Goal: Information Seeking & Learning: Check status

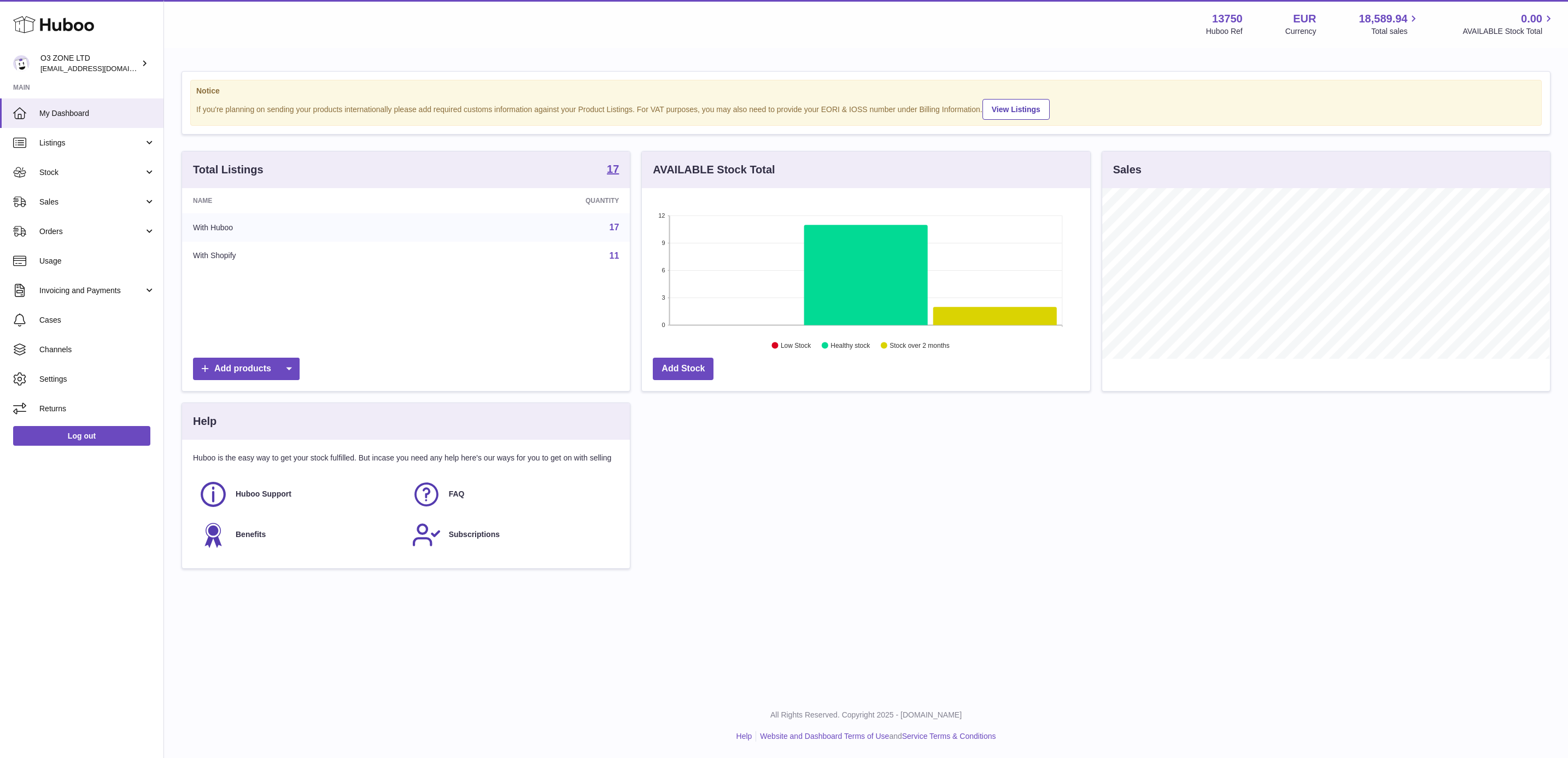
scroll to position [171, 447]
click at [81, 212] on link "Sales" at bounding box center [82, 202] width 164 height 30
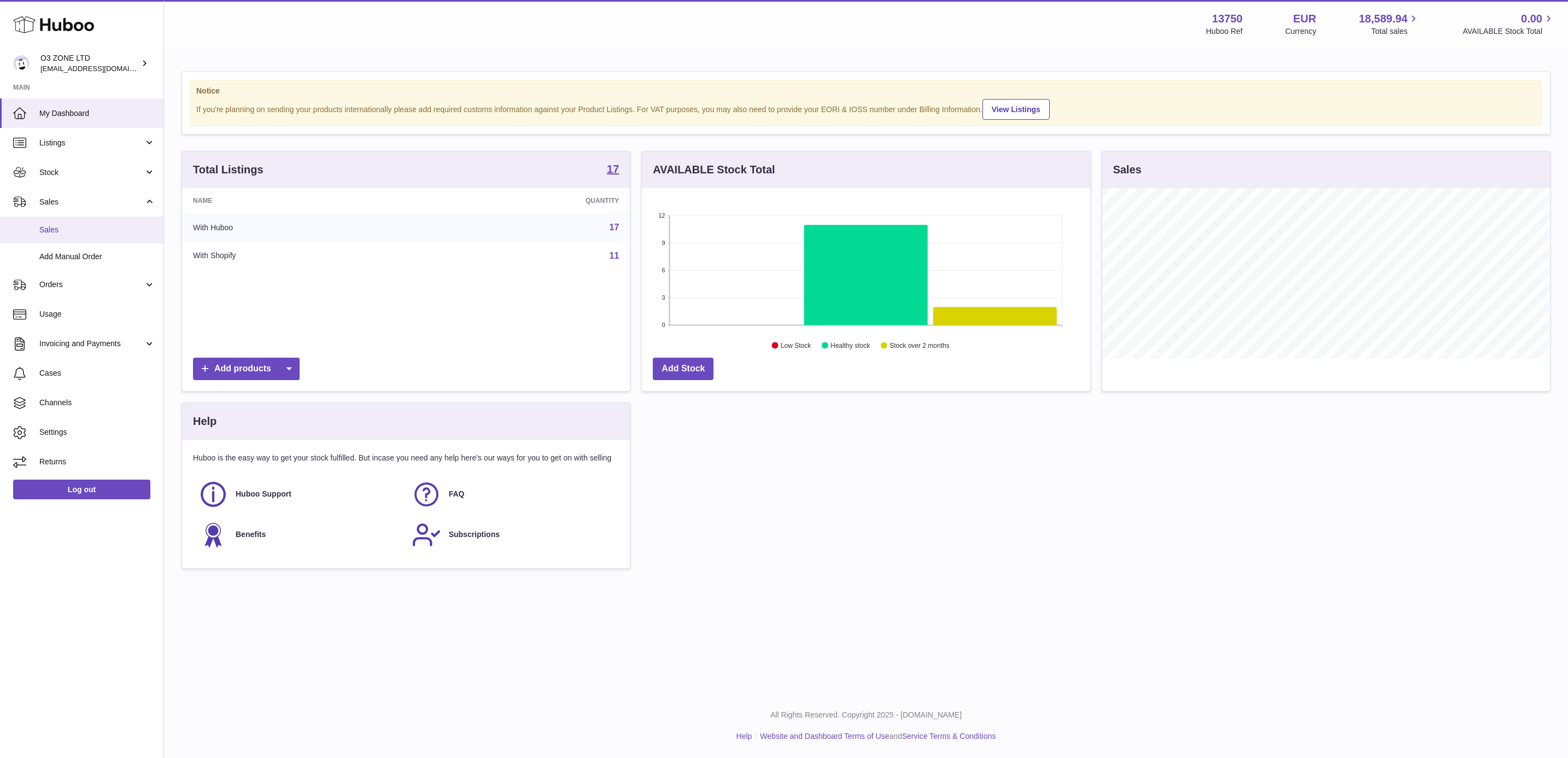
click at [63, 233] on span "Sales" at bounding box center [97, 230] width 116 height 10
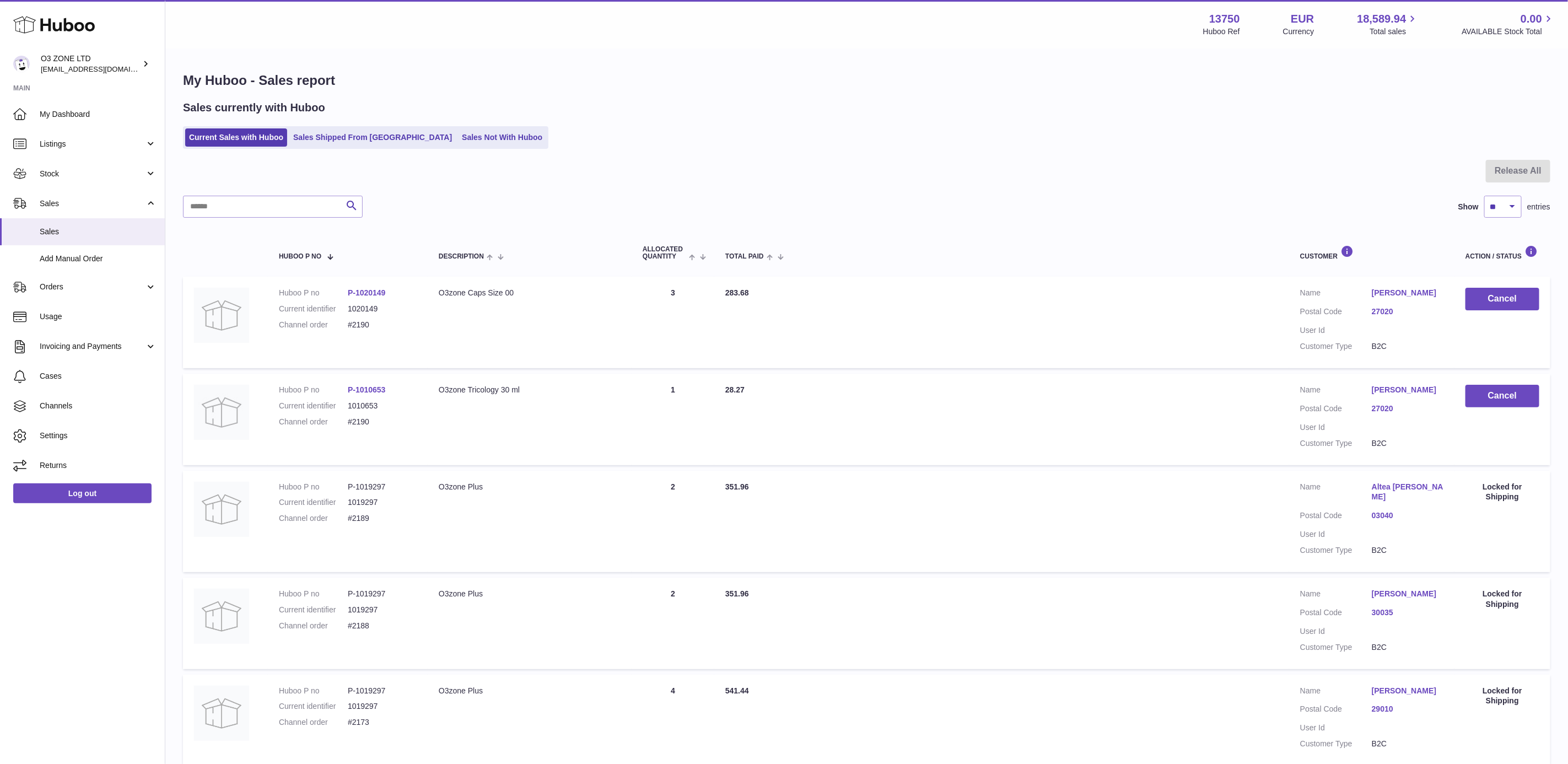
click at [1379, 503] on link "Altea Caira" at bounding box center [1407, 492] width 72 height 21
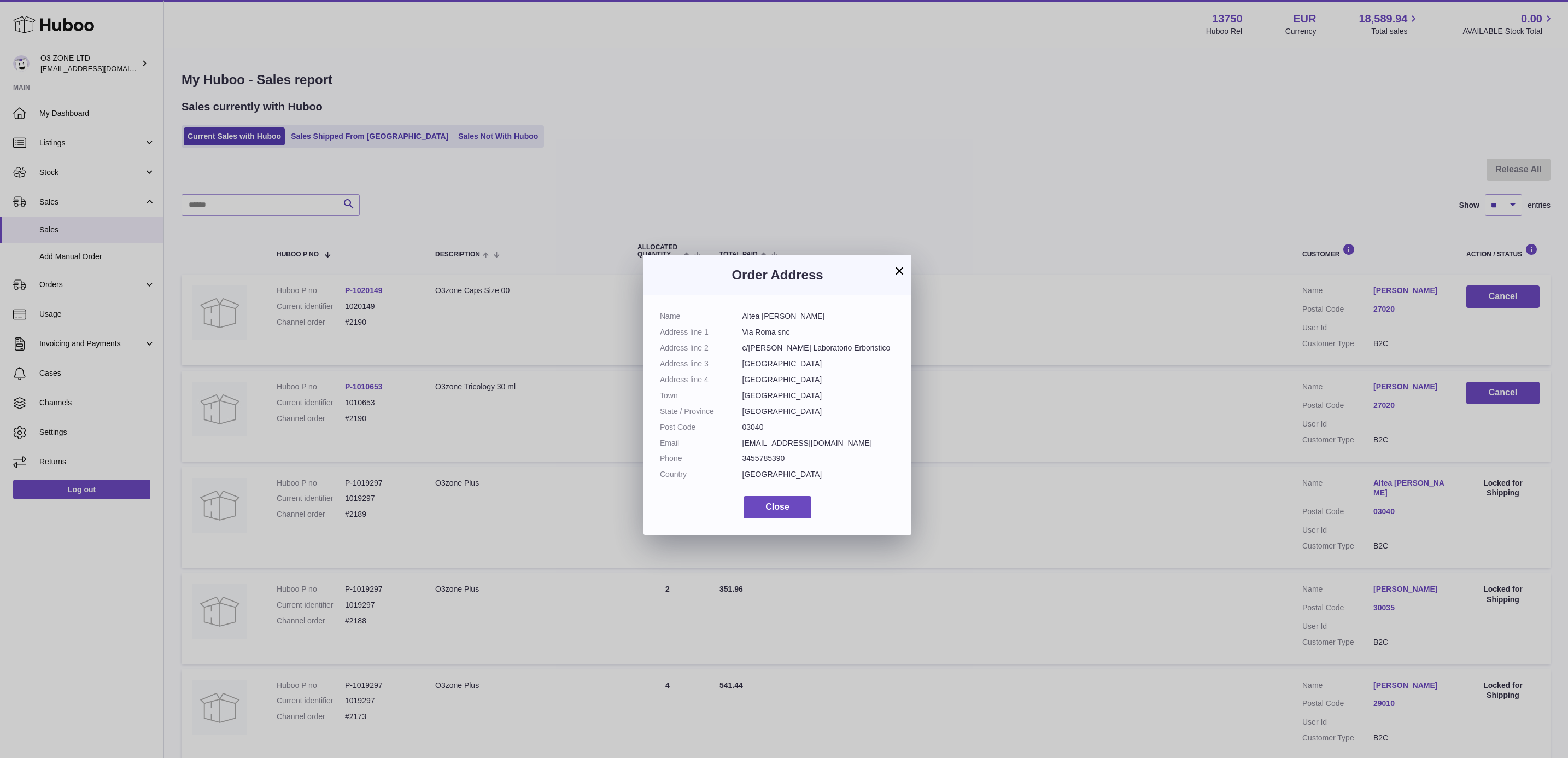
drag, startPoint x: 896, startPoint y: 271, endPoint x: 753, endPoint y: 264, distance: 143.2
click at [897, 271] on button "×" at bounding box center [899, 271] width 13 height 13
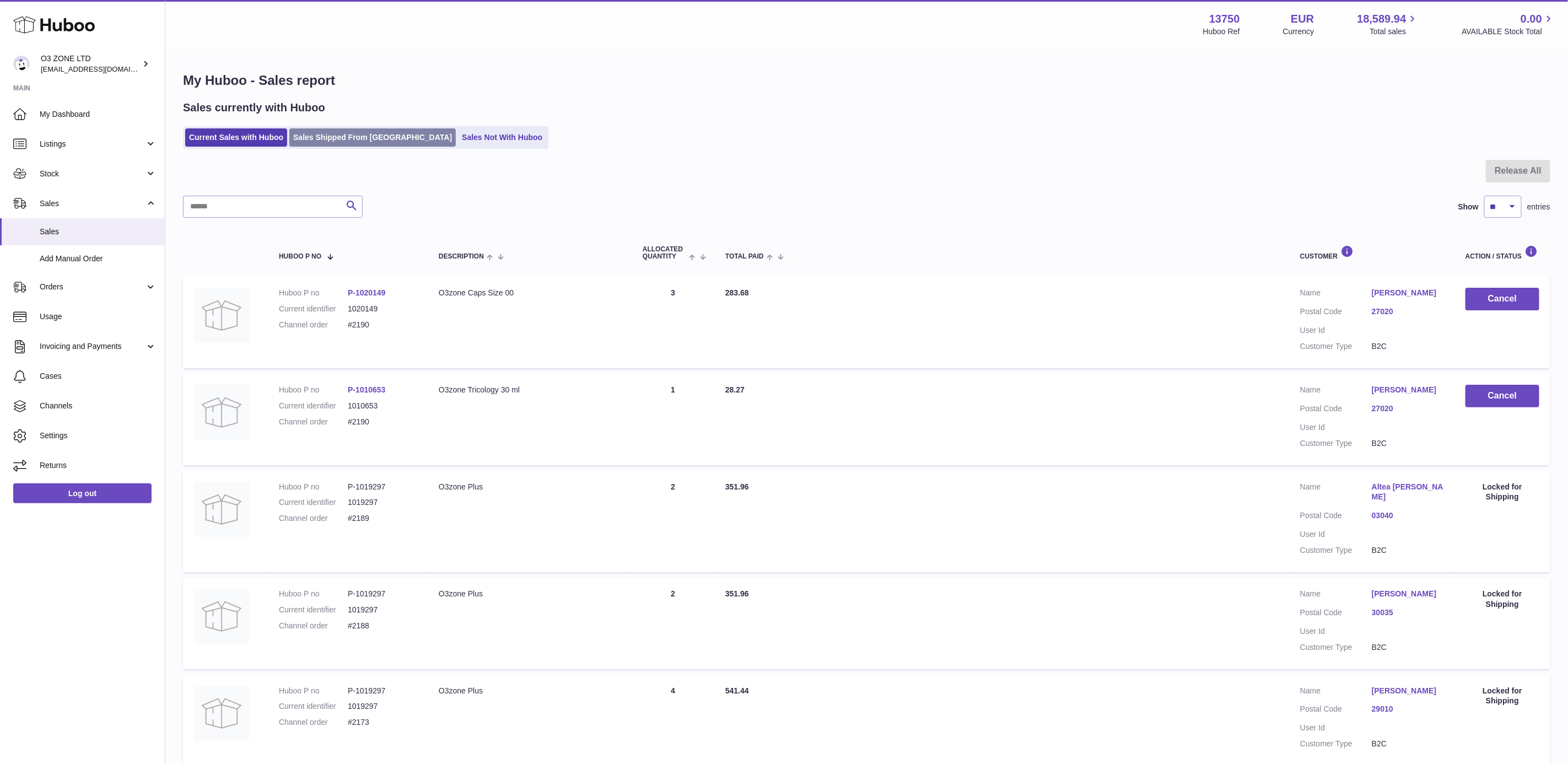
click at [360, 137] on link "Sales Shipped From [GEOGRAPHIC_DATA]" at bounding box center [372, 138] width 166 height 18
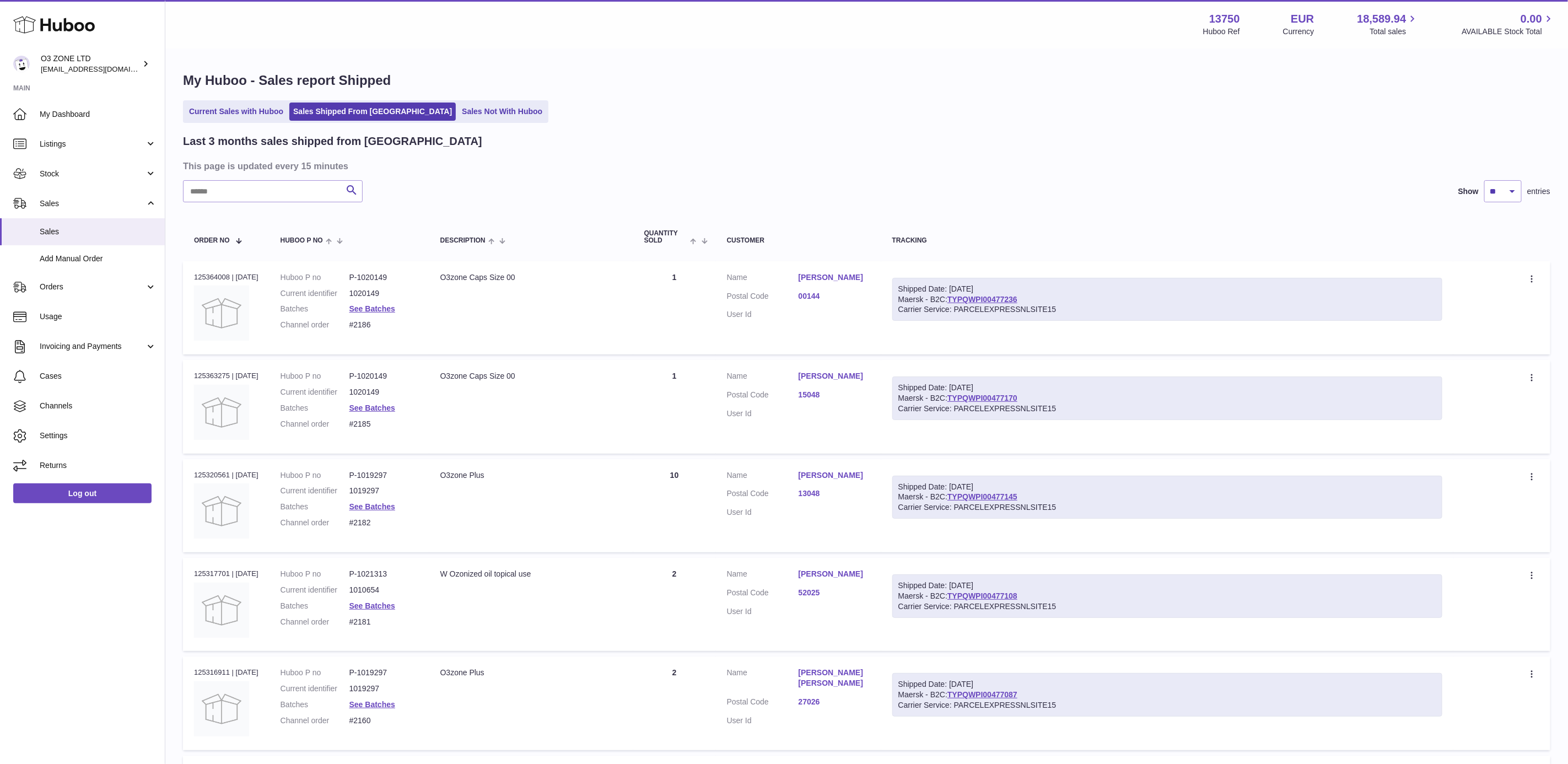
click at [814, 291] on link "00144" at bounding box center [835, 296] width 72 height 10
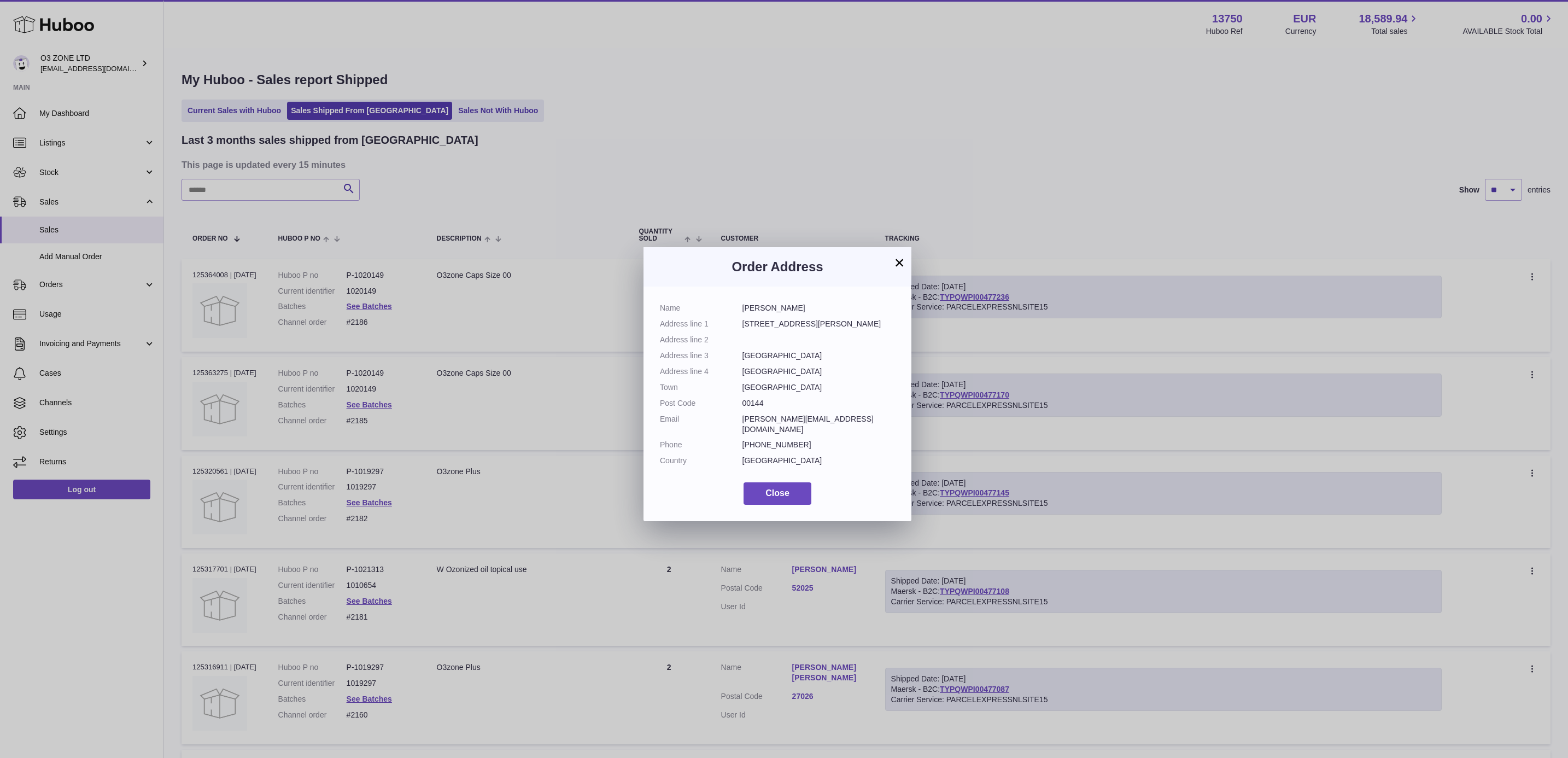
click at [894, 256] on button "×" at bounding box center [899, 263] width 13 height 13
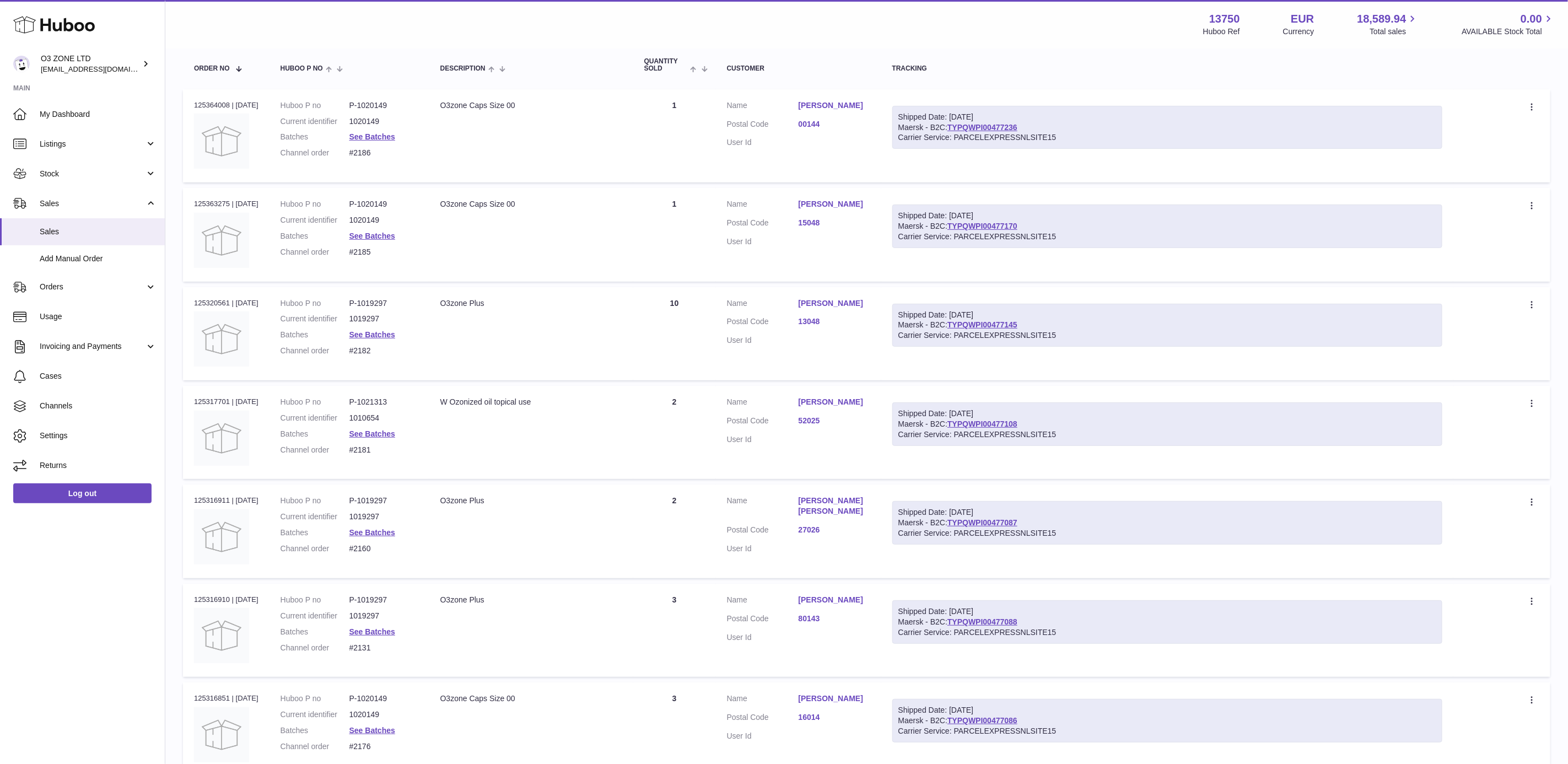
scroll to position [414, 0]
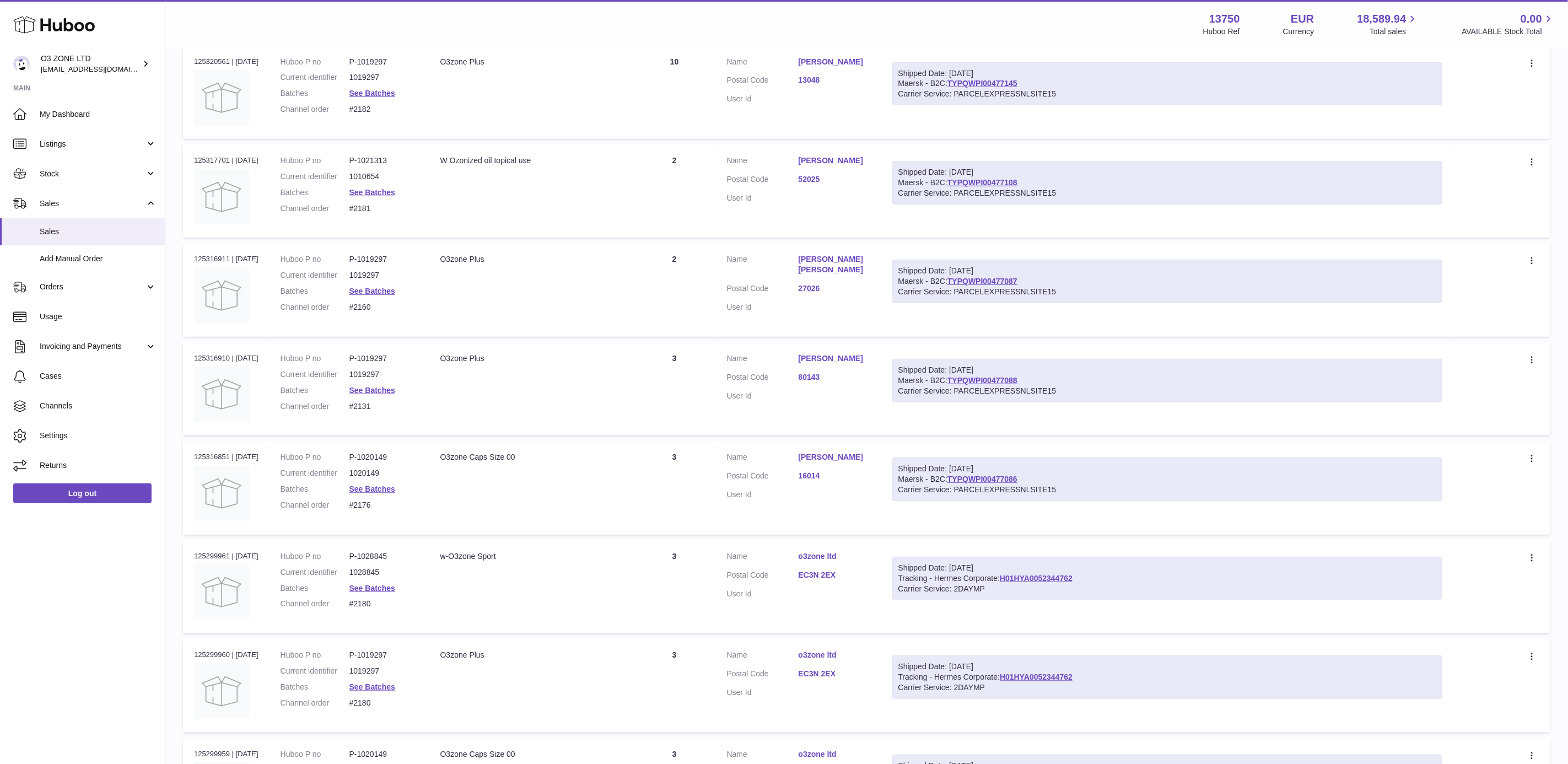
click at [817, 363] on dd "Maria Villani" at bounding box center [835, 360] width 72 height 13
click at [820, 283] on link "27026" at bounding box center [835, 289] width 72 height 10
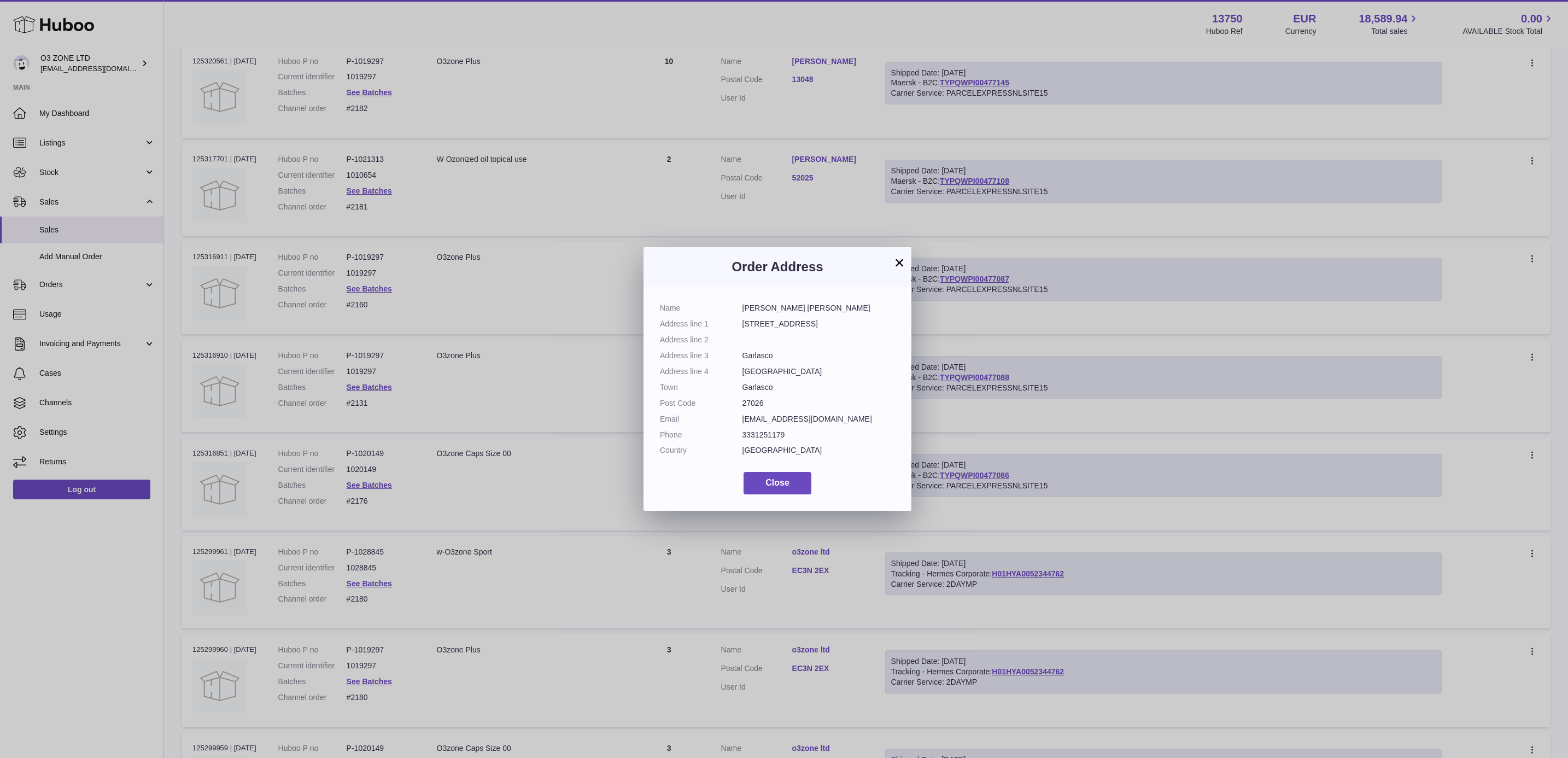
click at [903, 261] on button "×" at bounding box center [899, 263] width 13 height 13
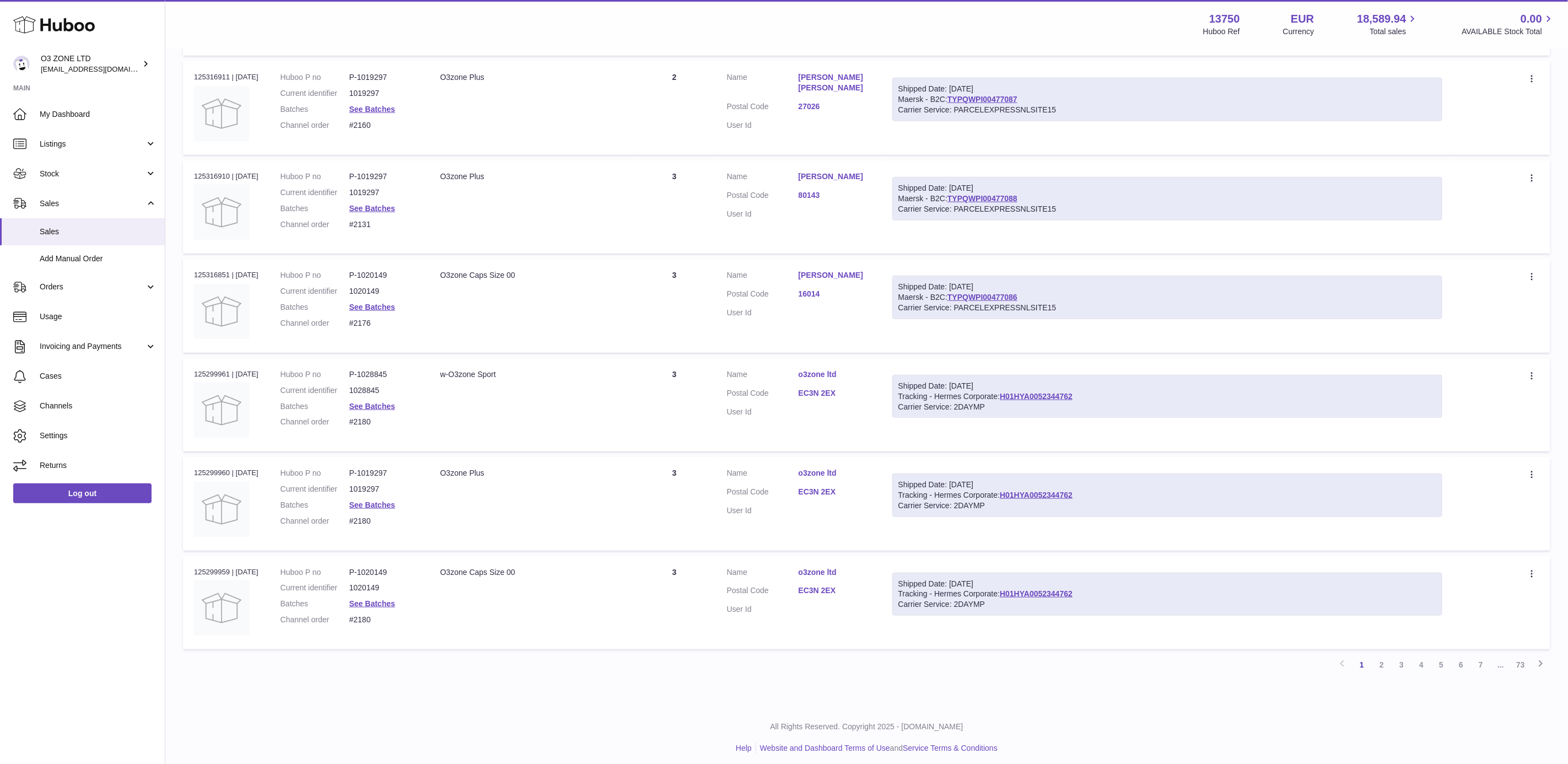
scroll to position [597, 0]
click at [830, 386] on link "EC3N 2EX" at bounding box center [835, 391] width 72 height 10
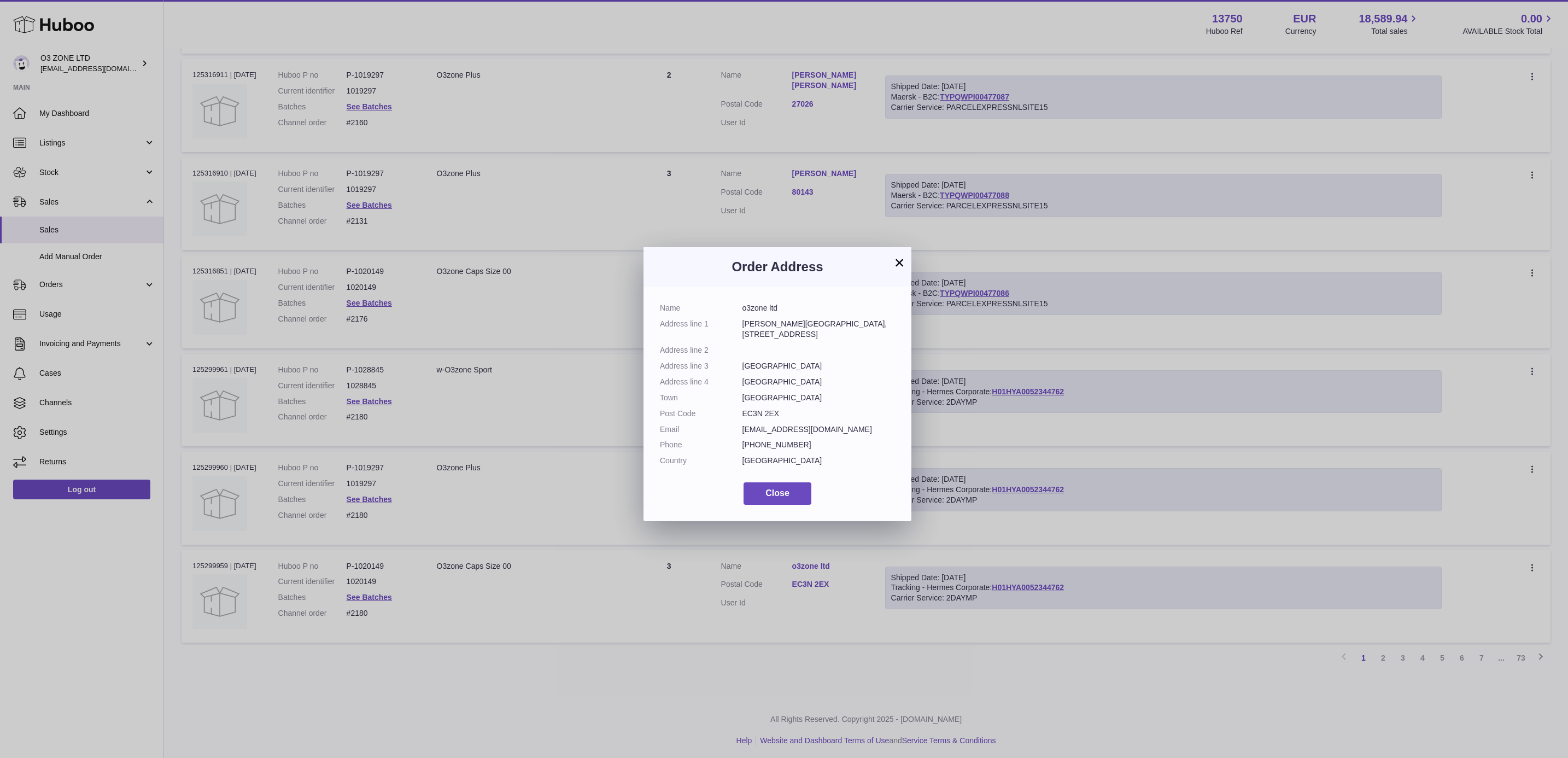
click at [900, 261] on button "×" at bounding box center [899, 263] width 13 height 13
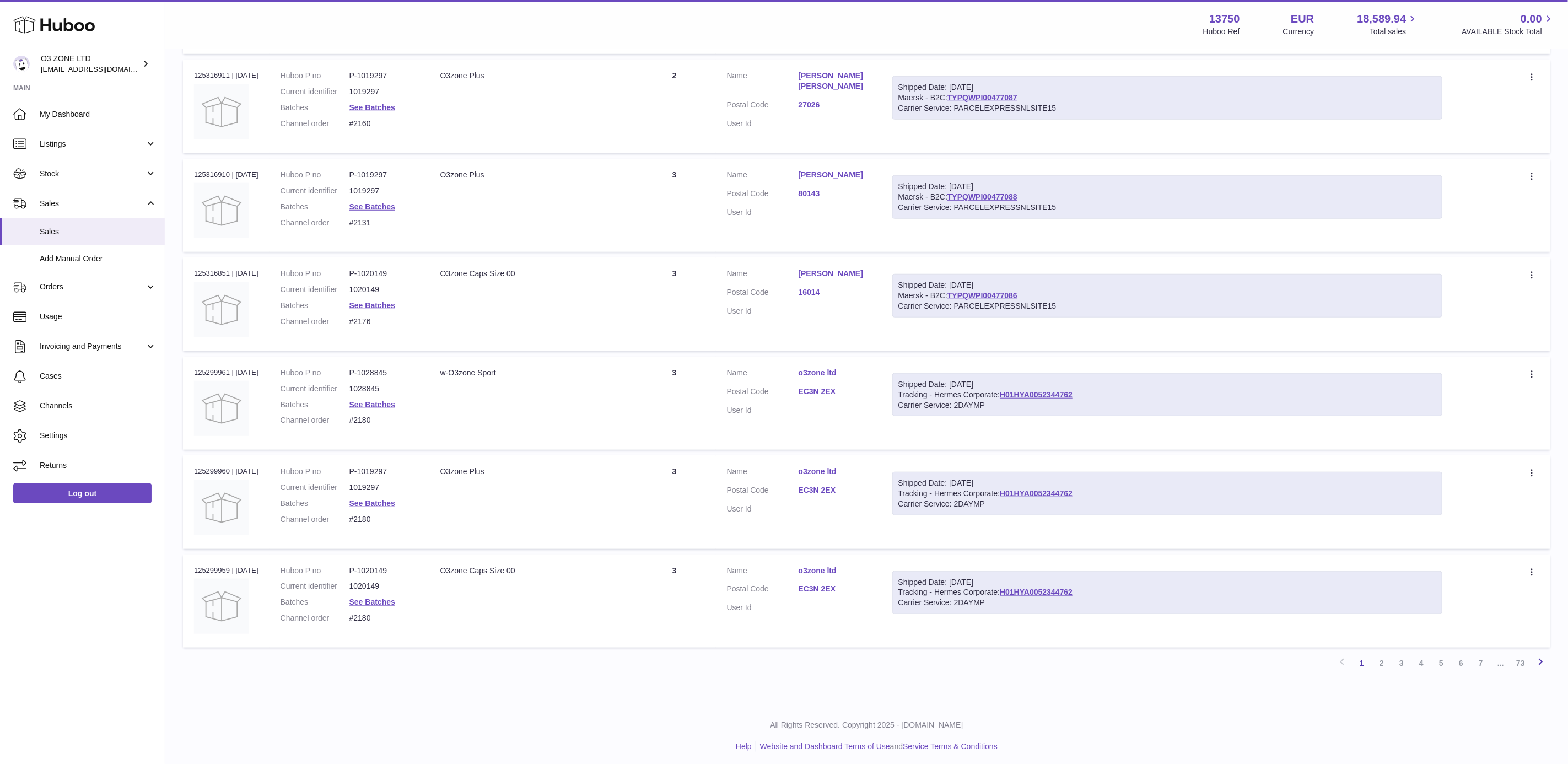
click at [1543, 664] on link "Next" at bounding box center [1541, 663] width 20 height 20
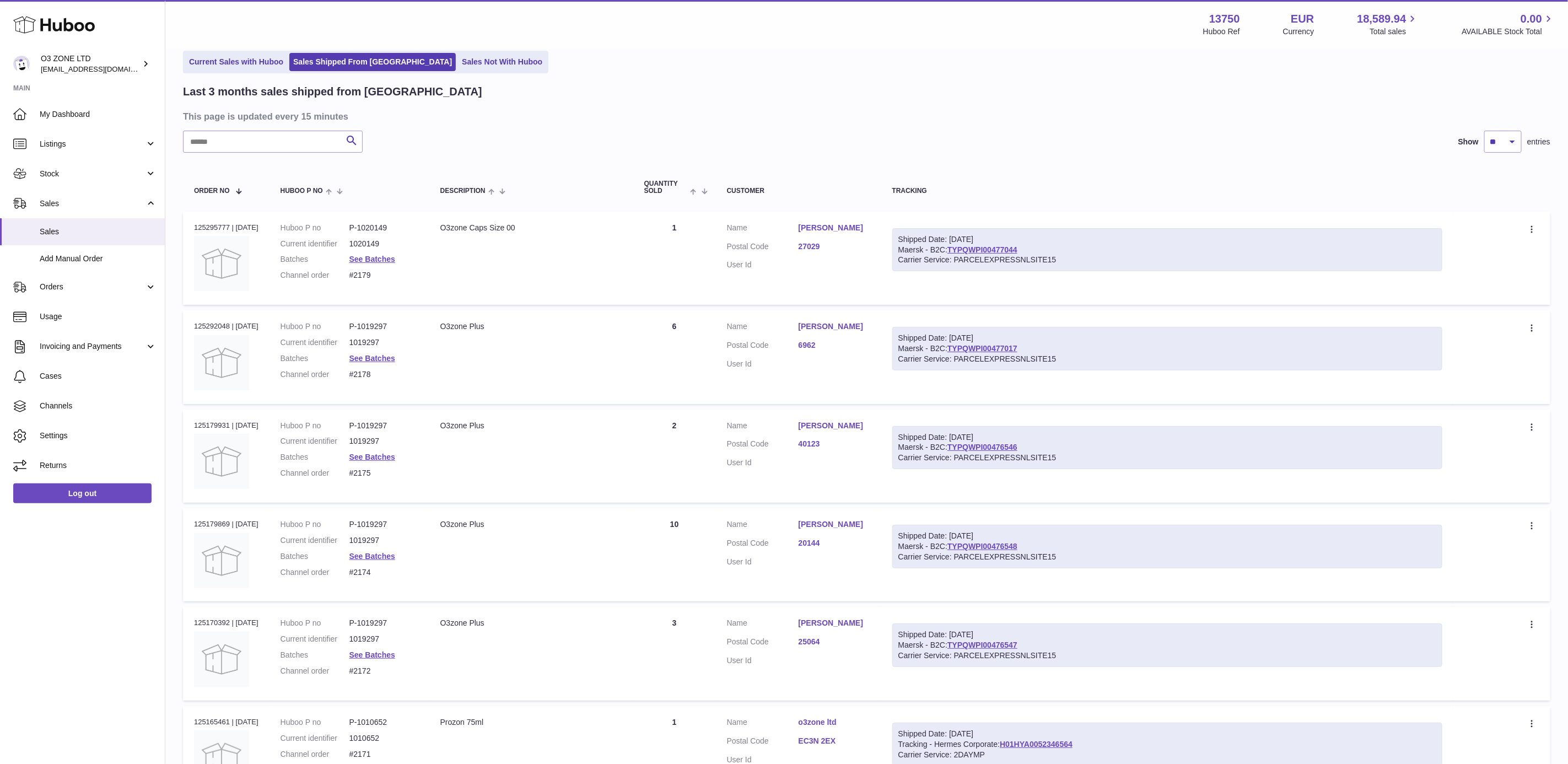
scroll to position [597, 0]
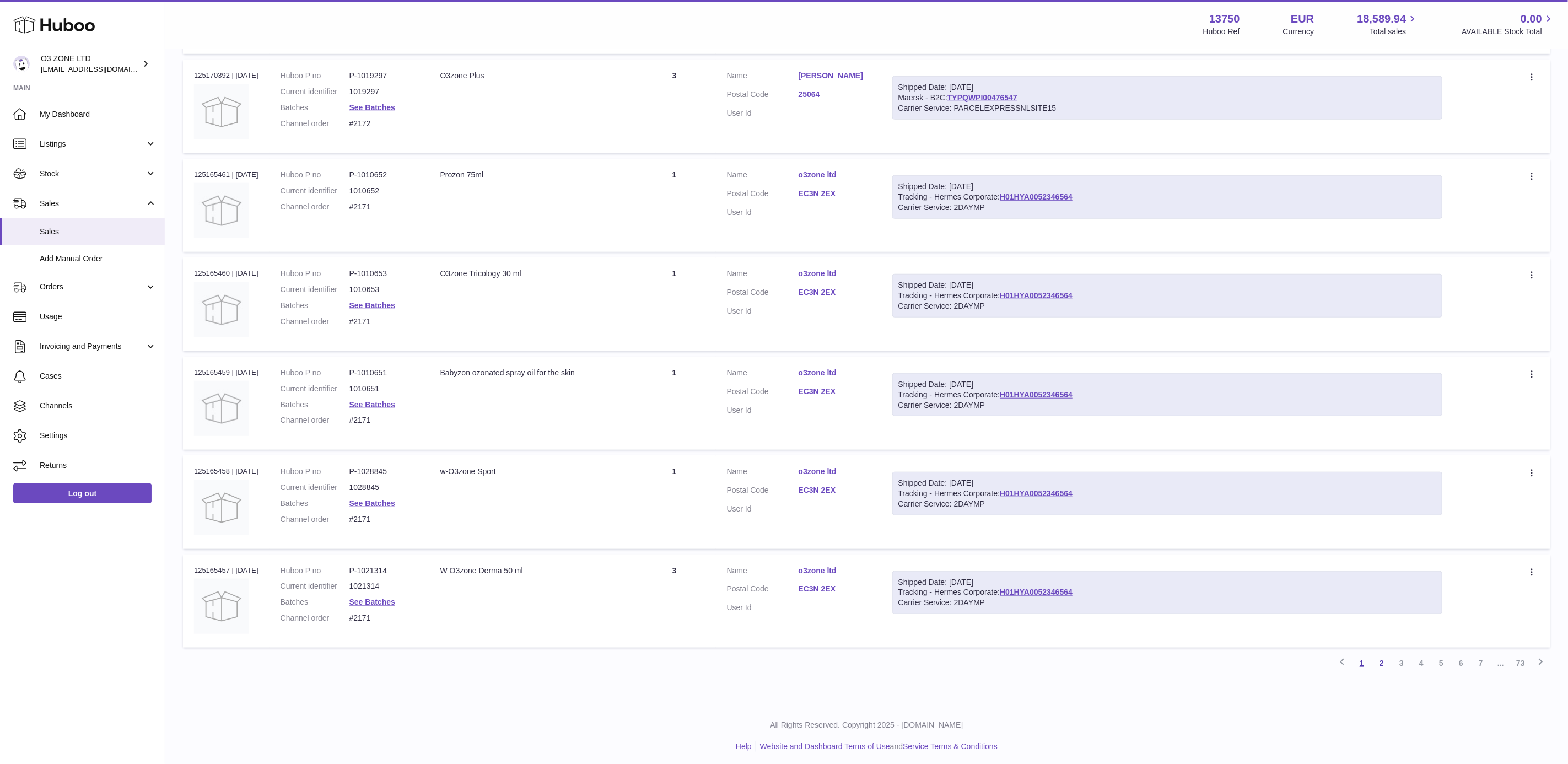
click at [1366, 661] on link "1" at bounding box center [1362, 663] width 20 height 20
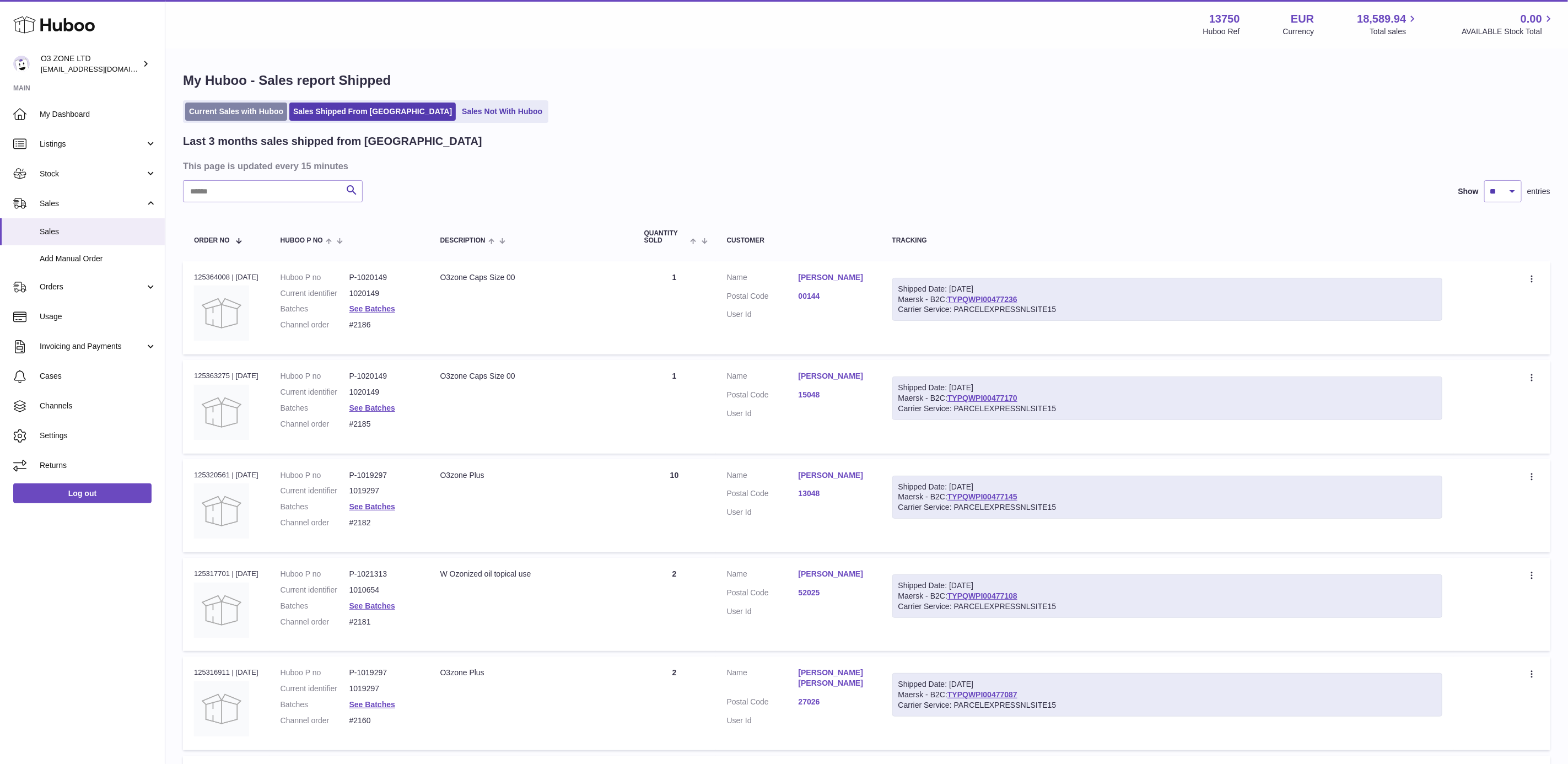
click at [224, 109] on link "Current Sales with Huboo" at bounding box center [236, 112] width 102 height 18
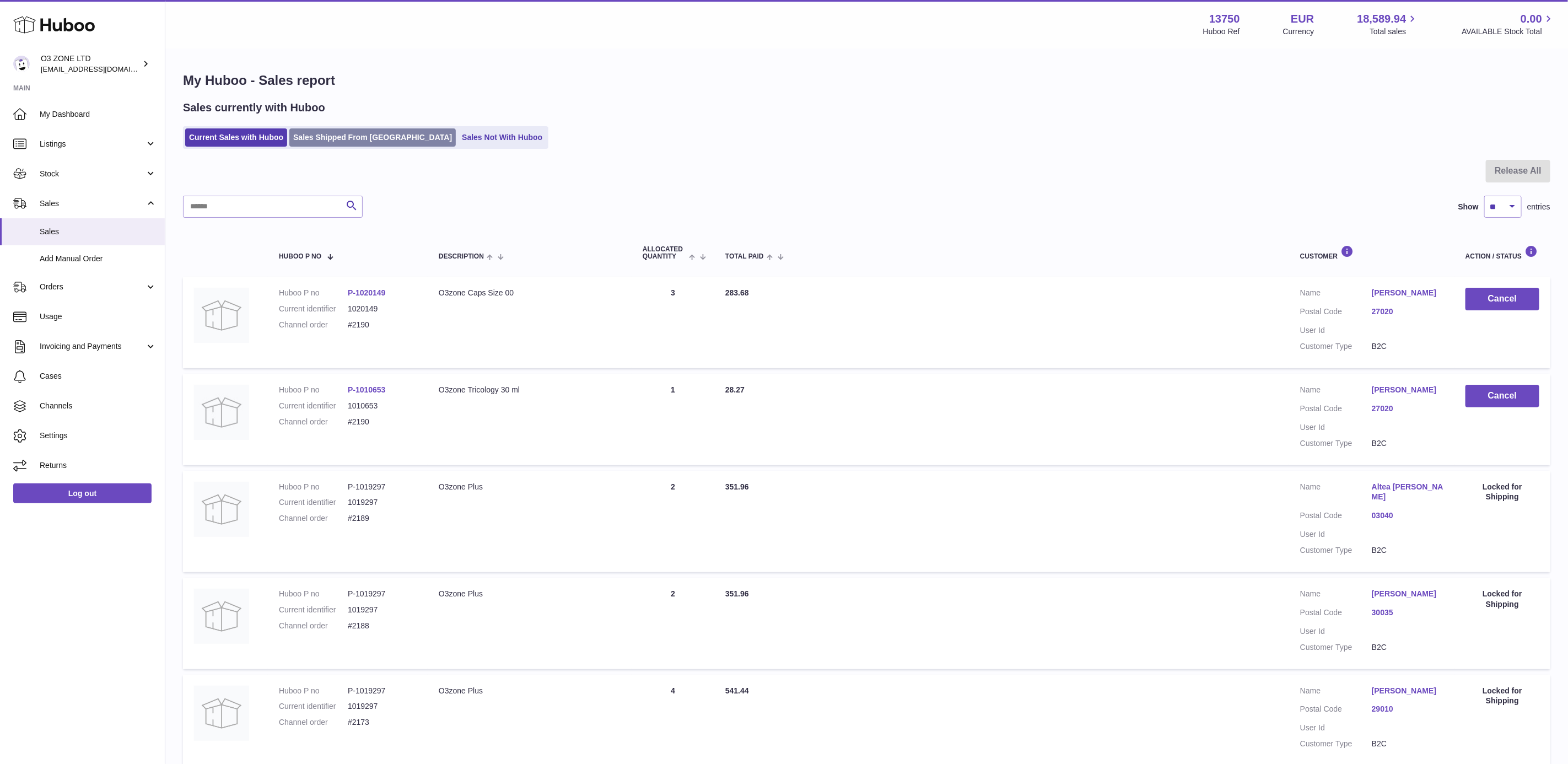
click at [343, 140] on link "Sales Shipped From [GEOGRAPHIC_DATA]" at bounding box center [372, 138] width 166 height 18
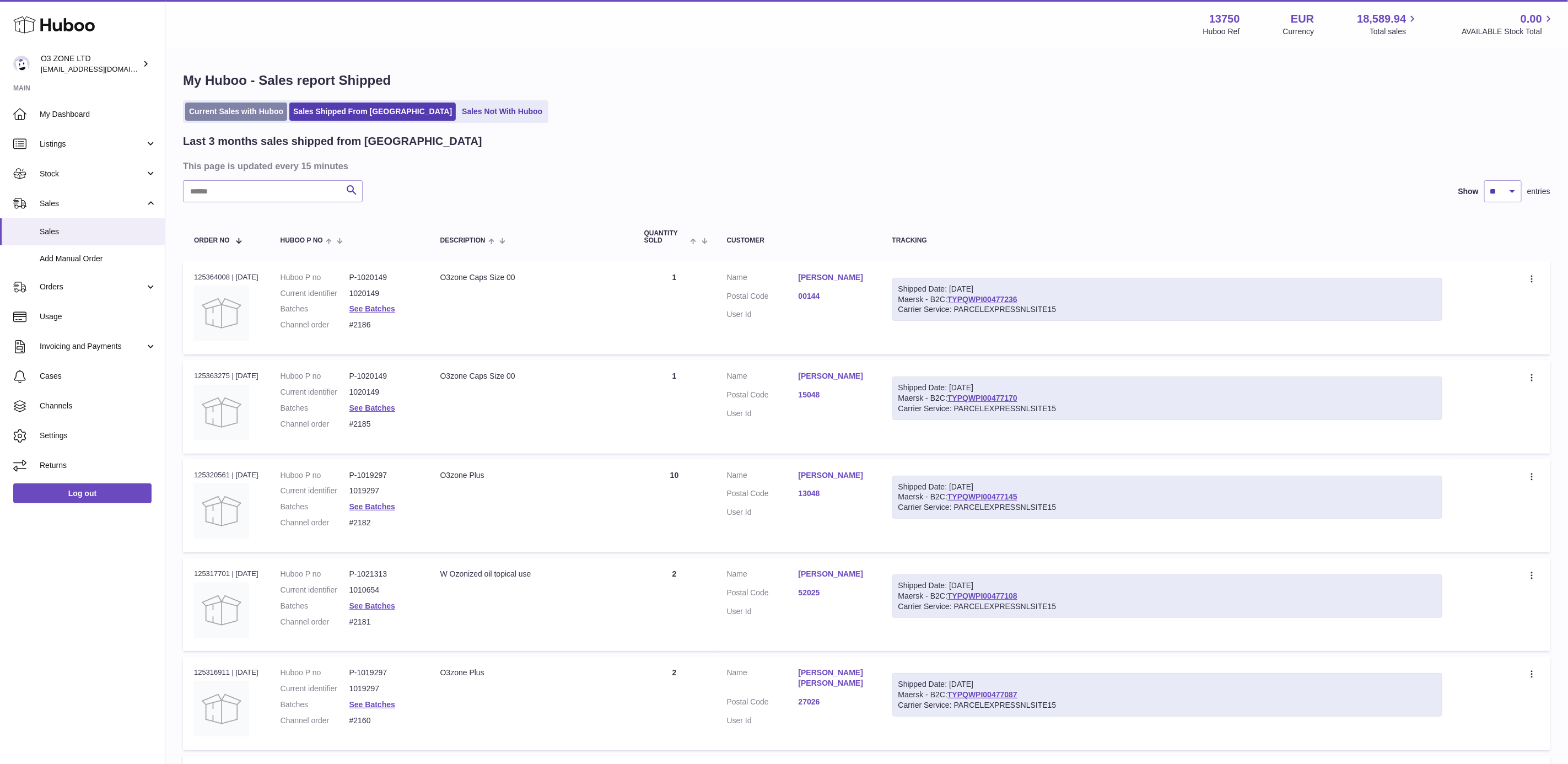
click at [248, 108] on link "Current Sales with Huboo" at bounding box center [236, 112] width 102 height 18
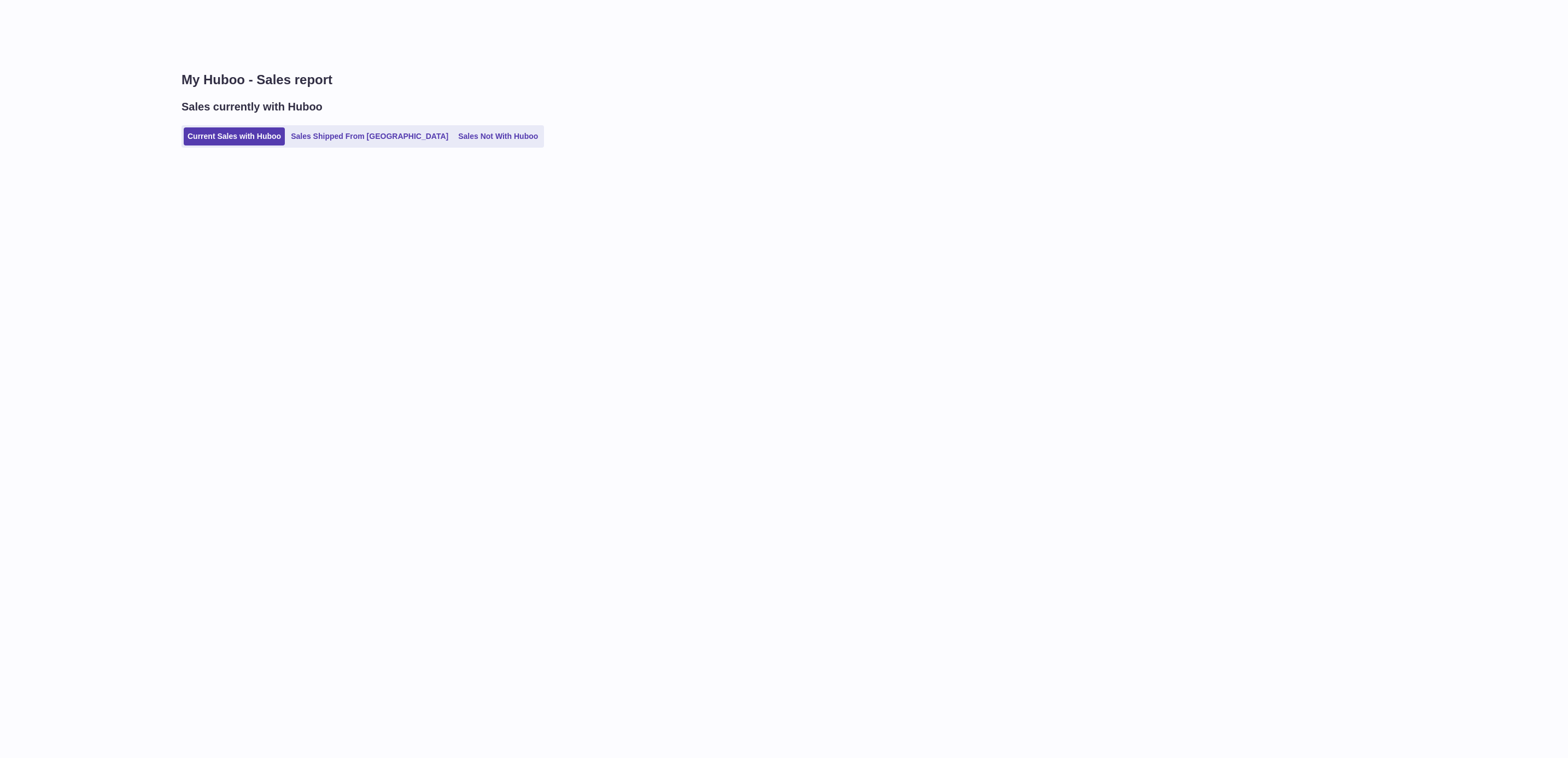
click at [602, 72] on h1 "My Huboo - Sales report" at bounding box center [865, 79] width 1369 height 17
click at [662, 125] on div "Current Sales with Huboo Sales Shipped From [GEOGRAPHIC_DATA] Sales Not With Hu…" at bounding box center [865, 136] width 1369 height 23
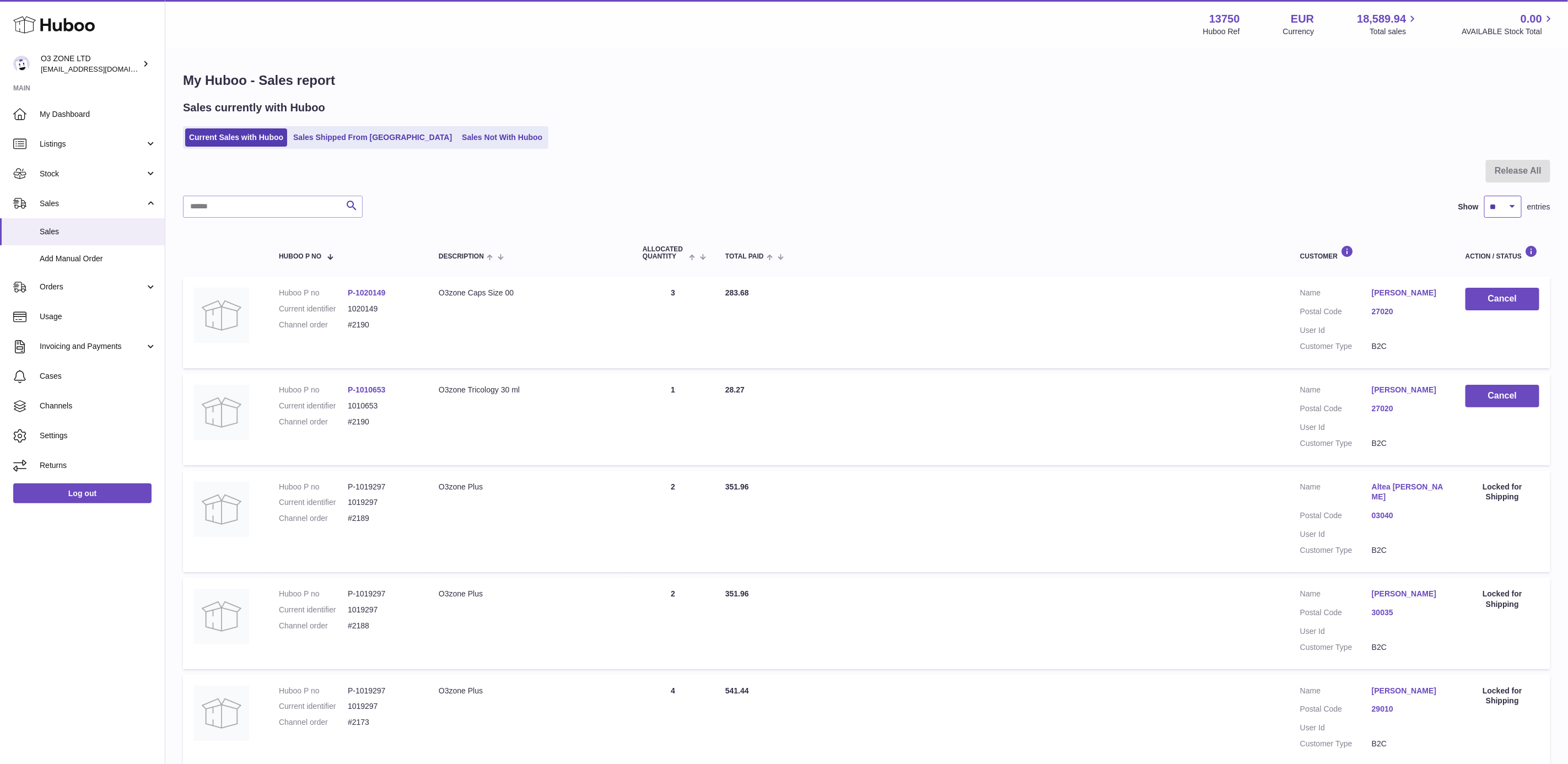
drag, startPoint x: 1509, startPoint y: 202, endPoint x: 1510, endPoint y: 217, distance: 15.0
click at [1509, 202] on select "** ** ** ***" at bounding box center [1503, 207] width 38 height 22
select select "***"
click at [1484, 196] on select "** ** ** ***" at bounding box center [1503, 207] width 38 height 22
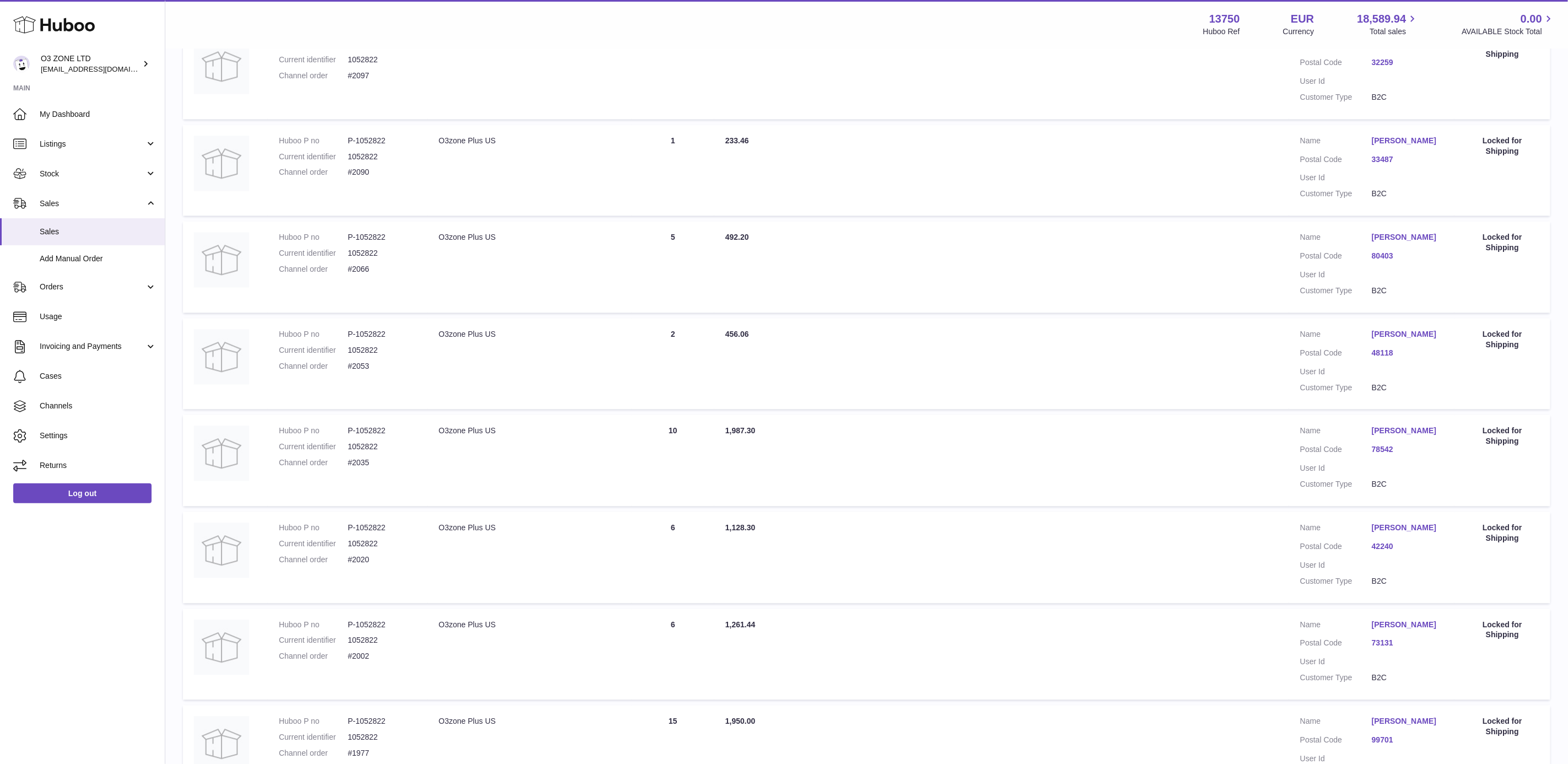
scroll to position [1735, 0]
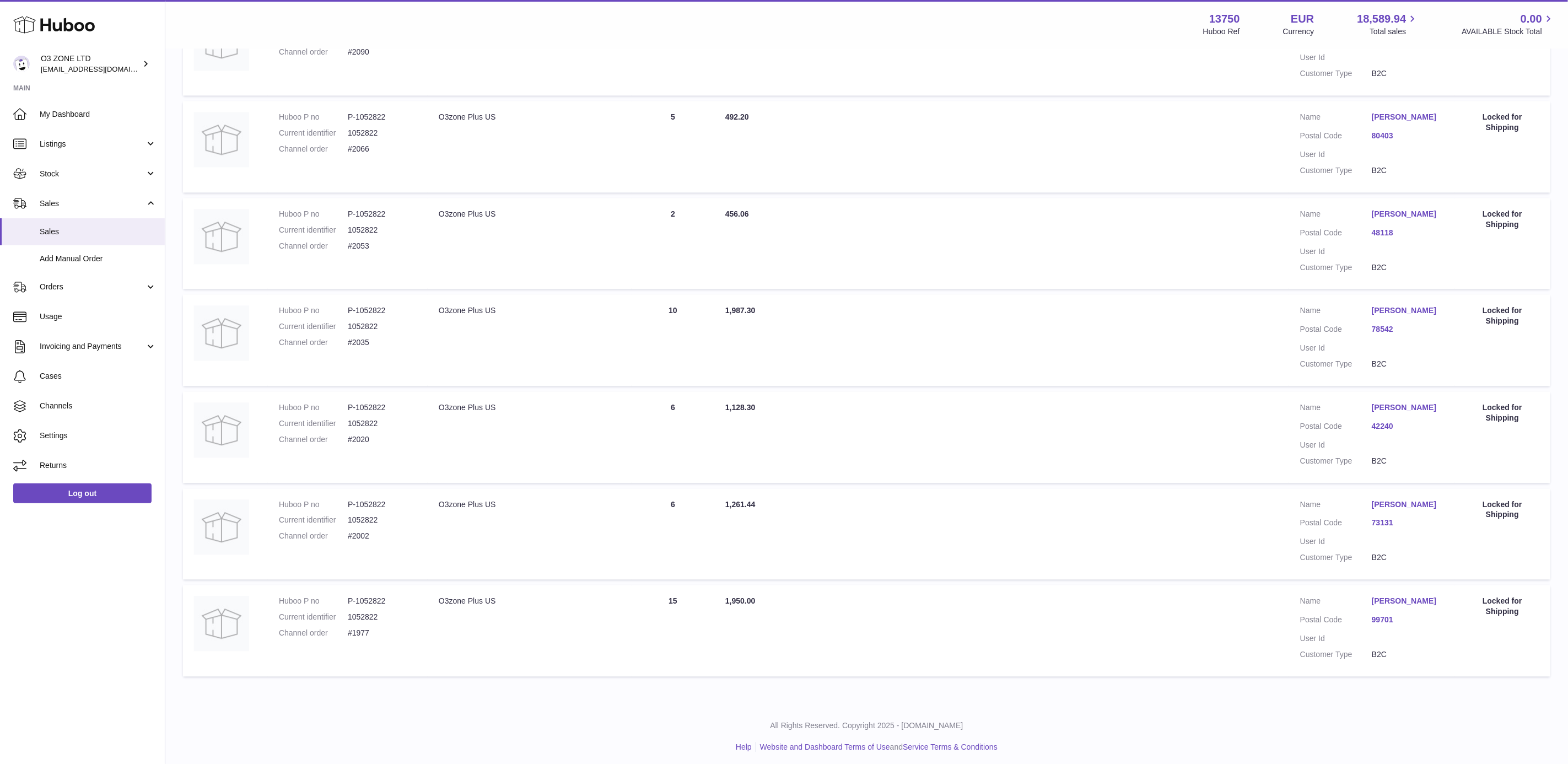
click at [1382, 520] on link "73131" at bounding box center [1407, 523] width 72 height 10
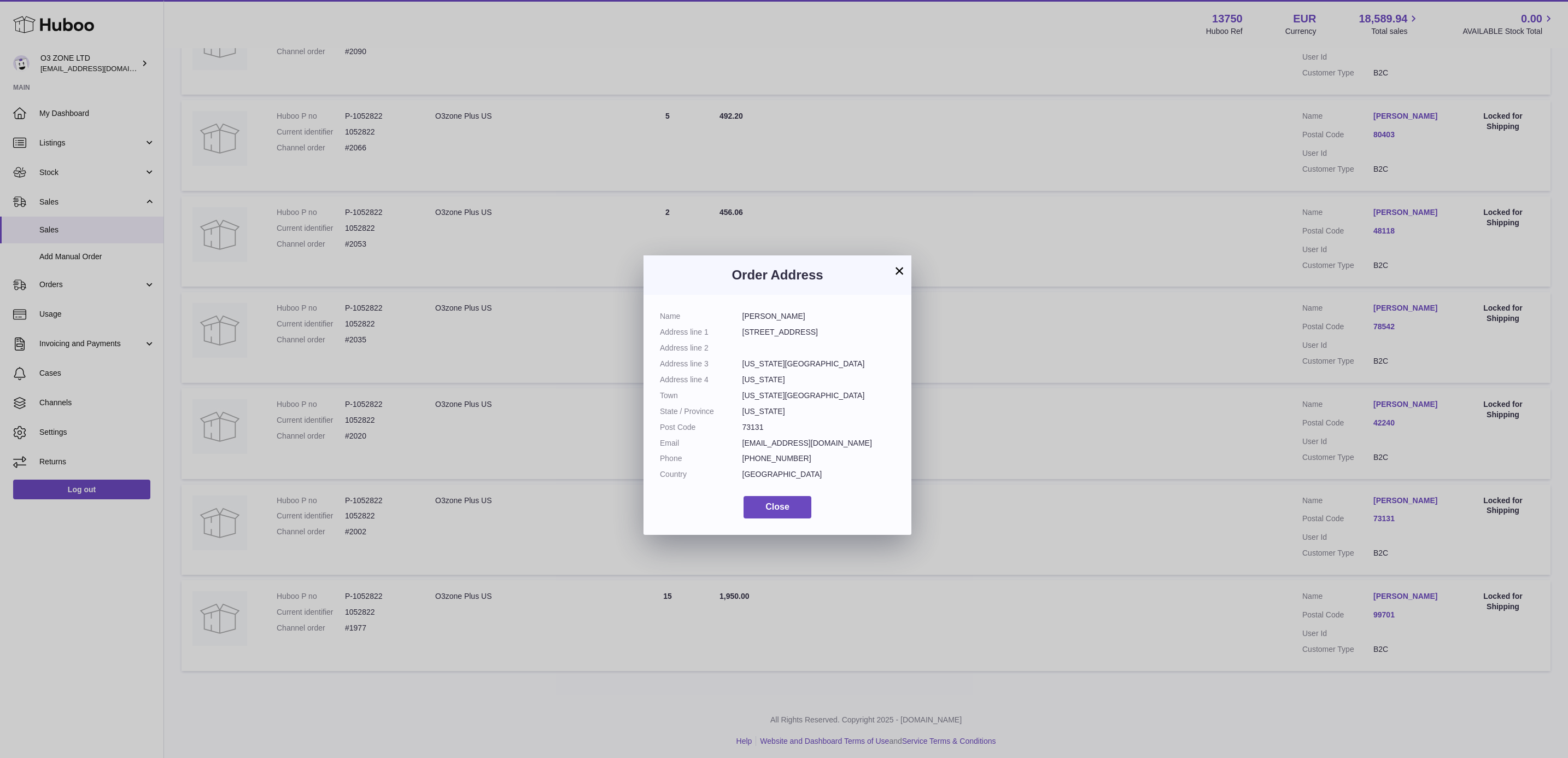
click at [902, 264] on button "×" at bounding box center [899, 271] width 13 height 13
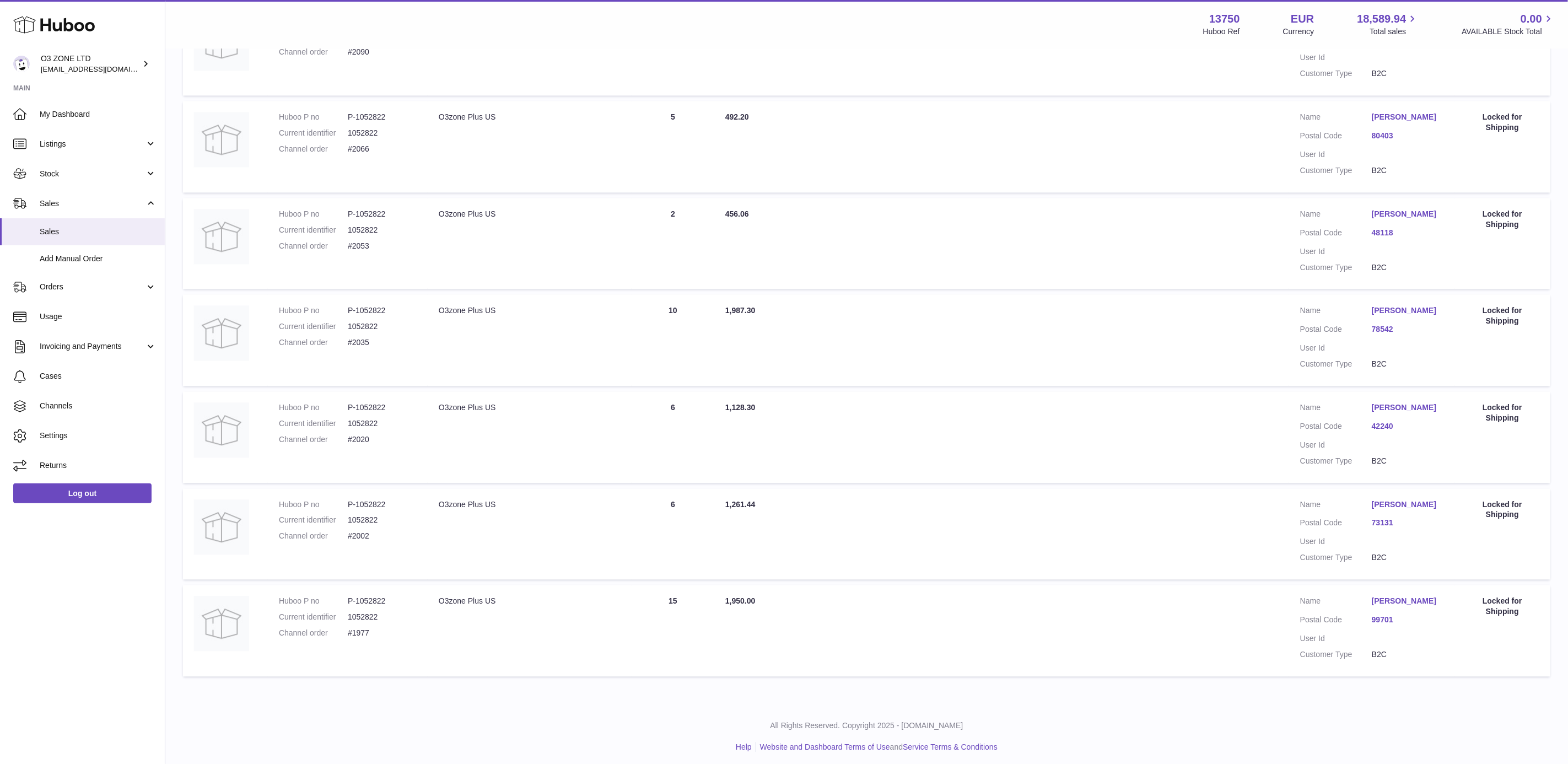
click at [1386, 614] on link "99701" at bounding box center [1407, 620] width 72 height 10
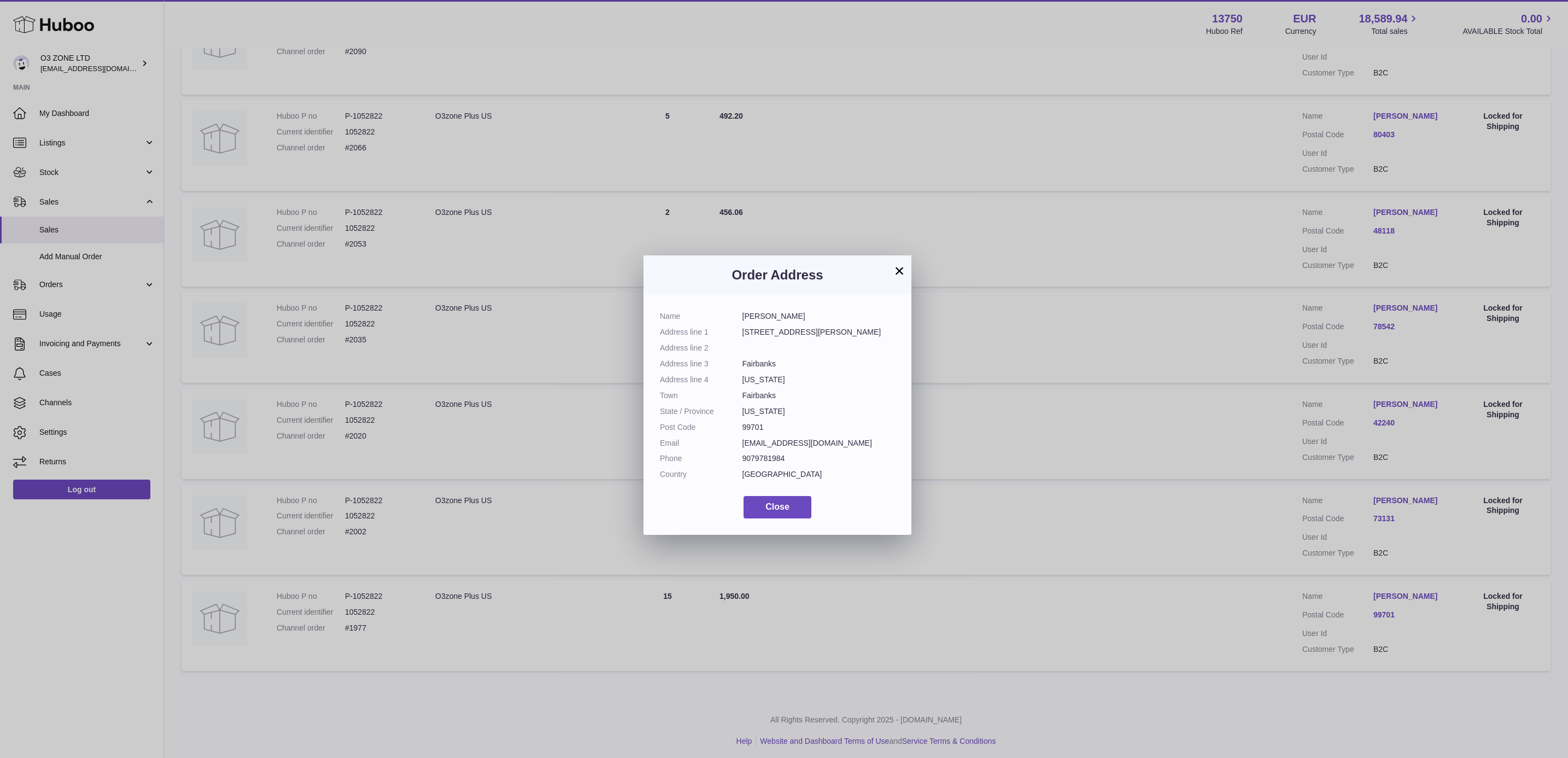
click at [904, 268] on button "×" at bounding box center [899, 271] width 13 height 13
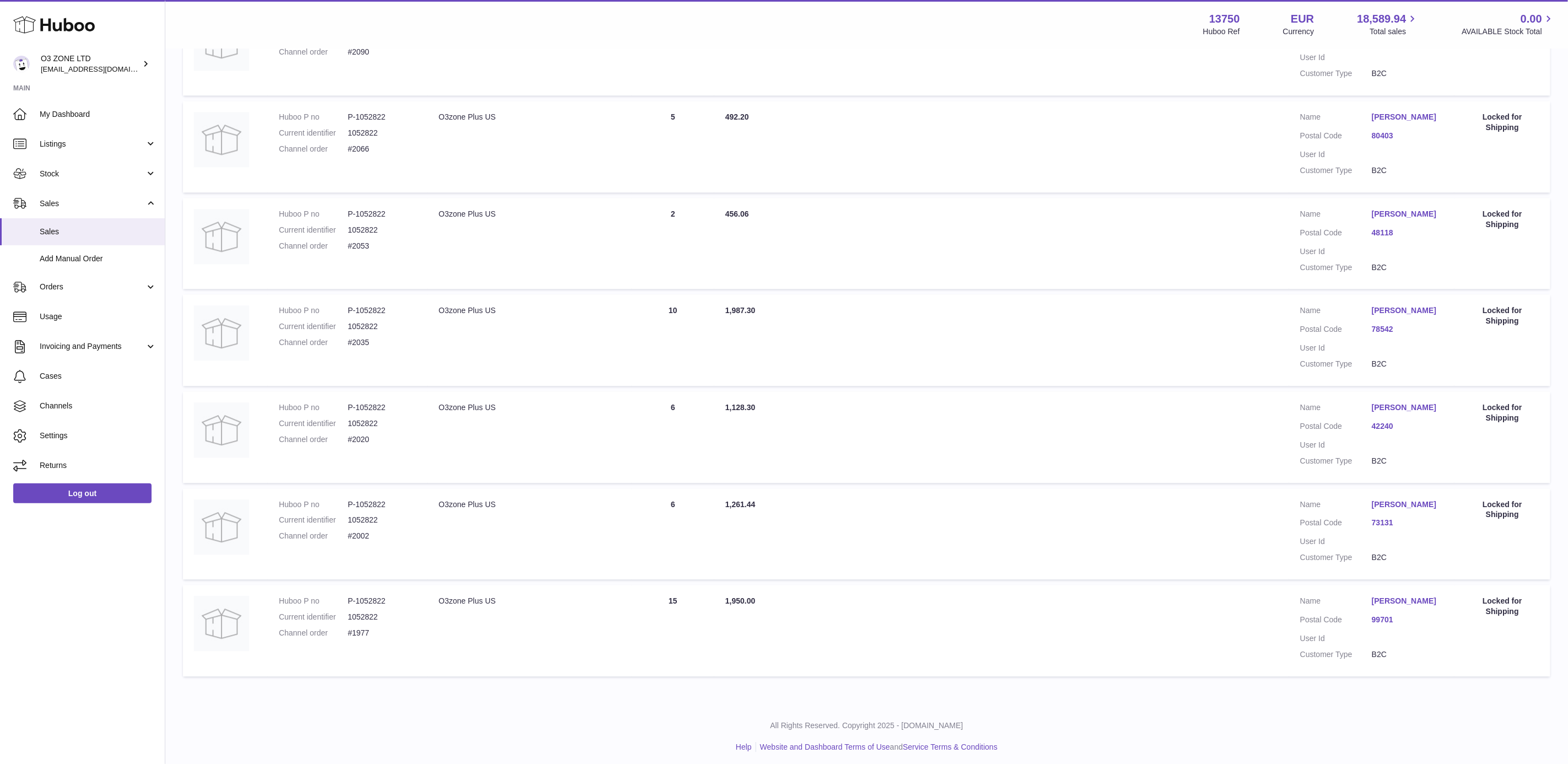
click at [1396, 217] on link "Erin Makielski" at bounding box center [1407, 214] width 72 height 10
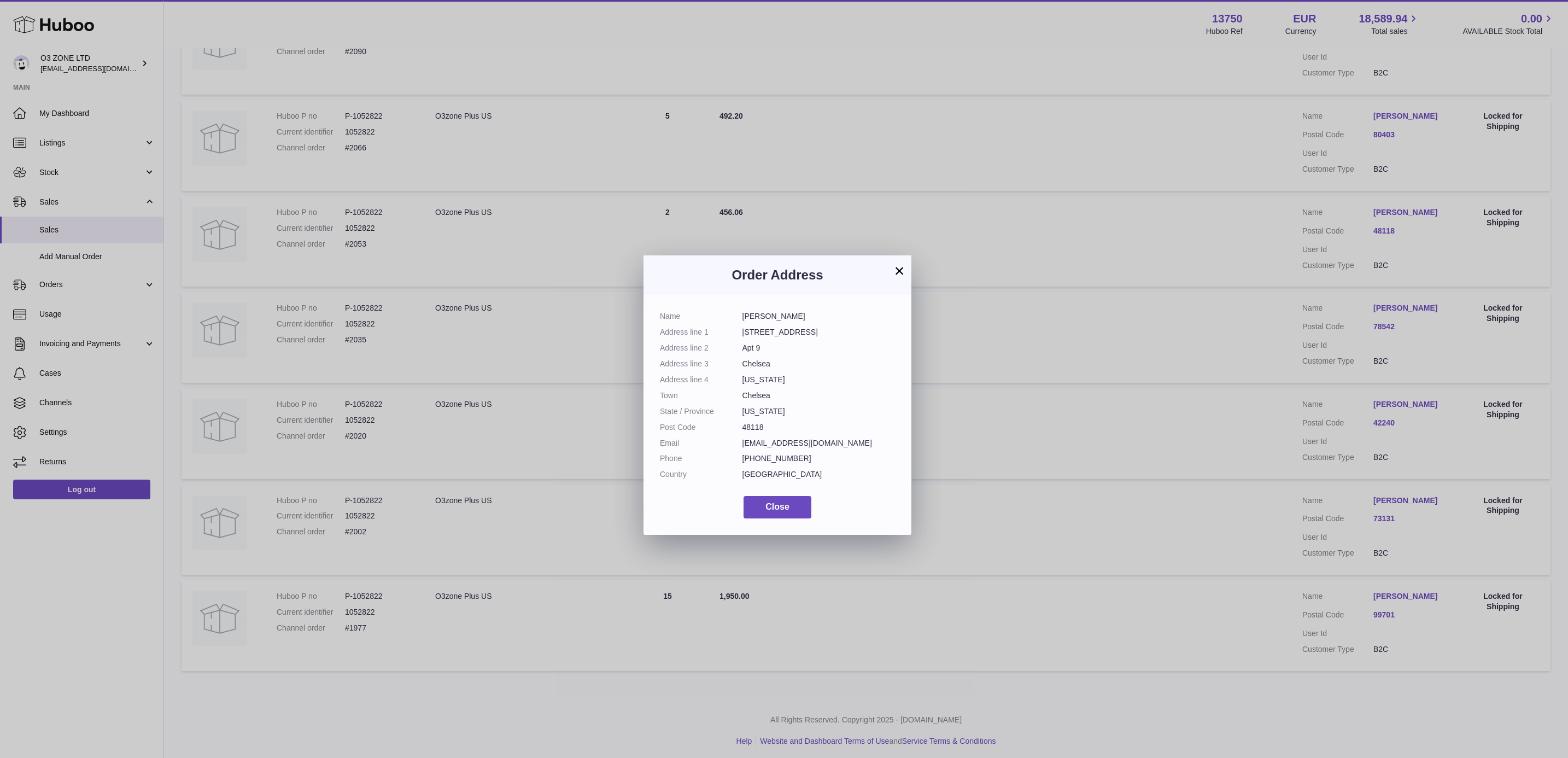
click at [902, 266] on button "×" at bounding box center [899, 271] width 13 height 13
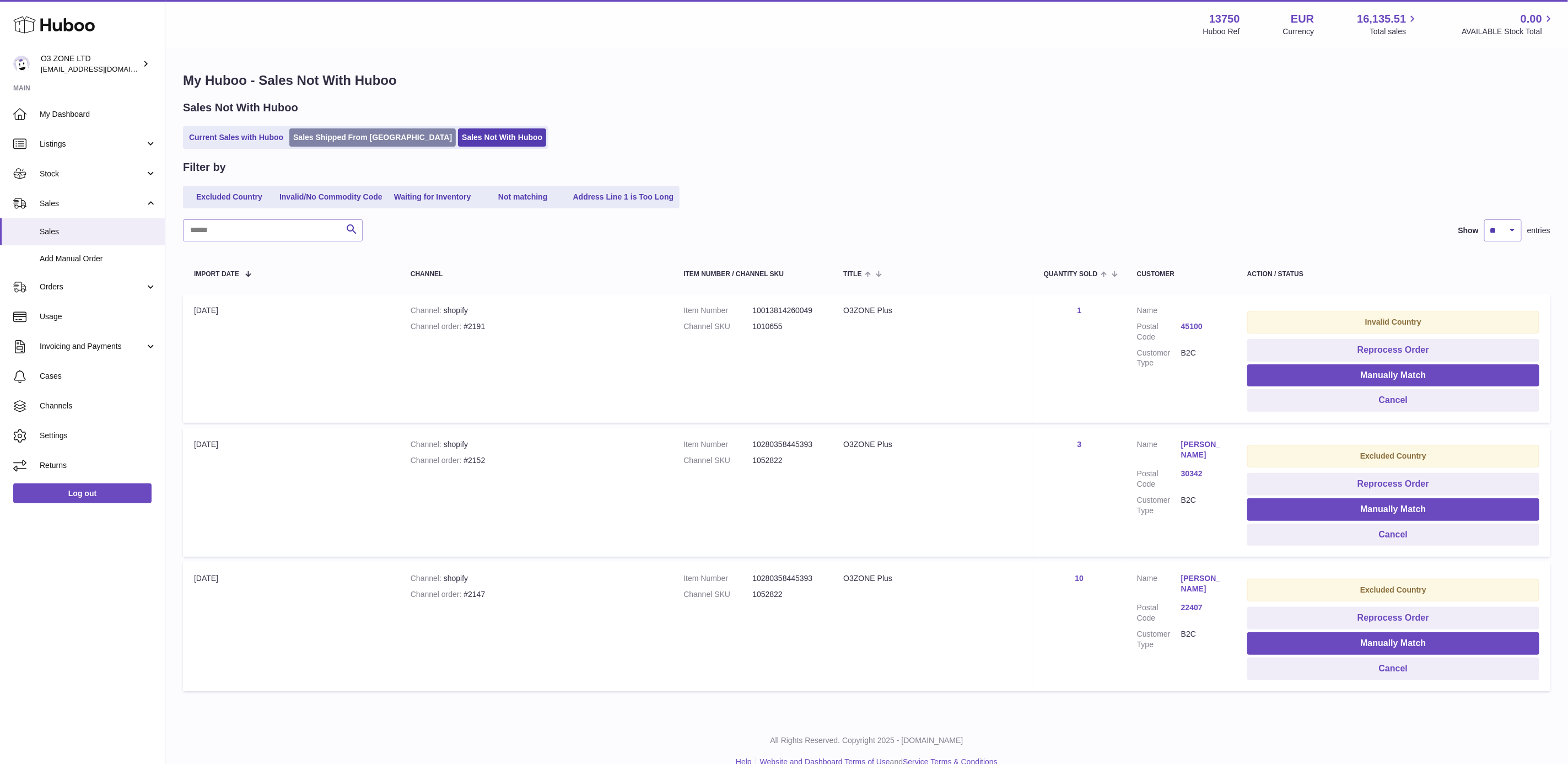
click at [328, 144] on link "Sales Shipped From [GEOGRAPHIC_DATA]" at bounding box center [372, 138] width 166 height 18
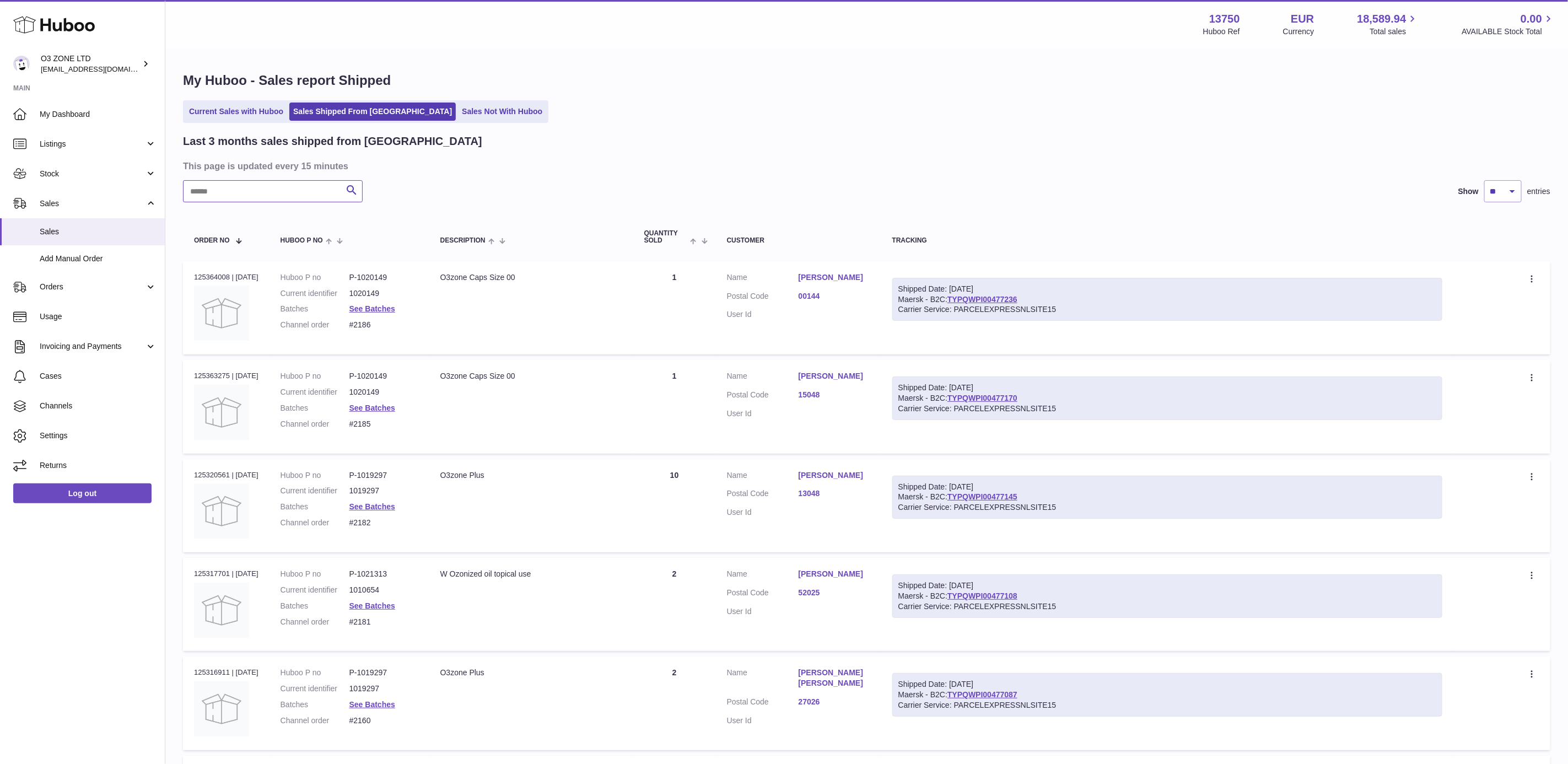
click at [302, 192] on input "text" at bounding box center [272, 191] width 179 height 22
paste input "****"
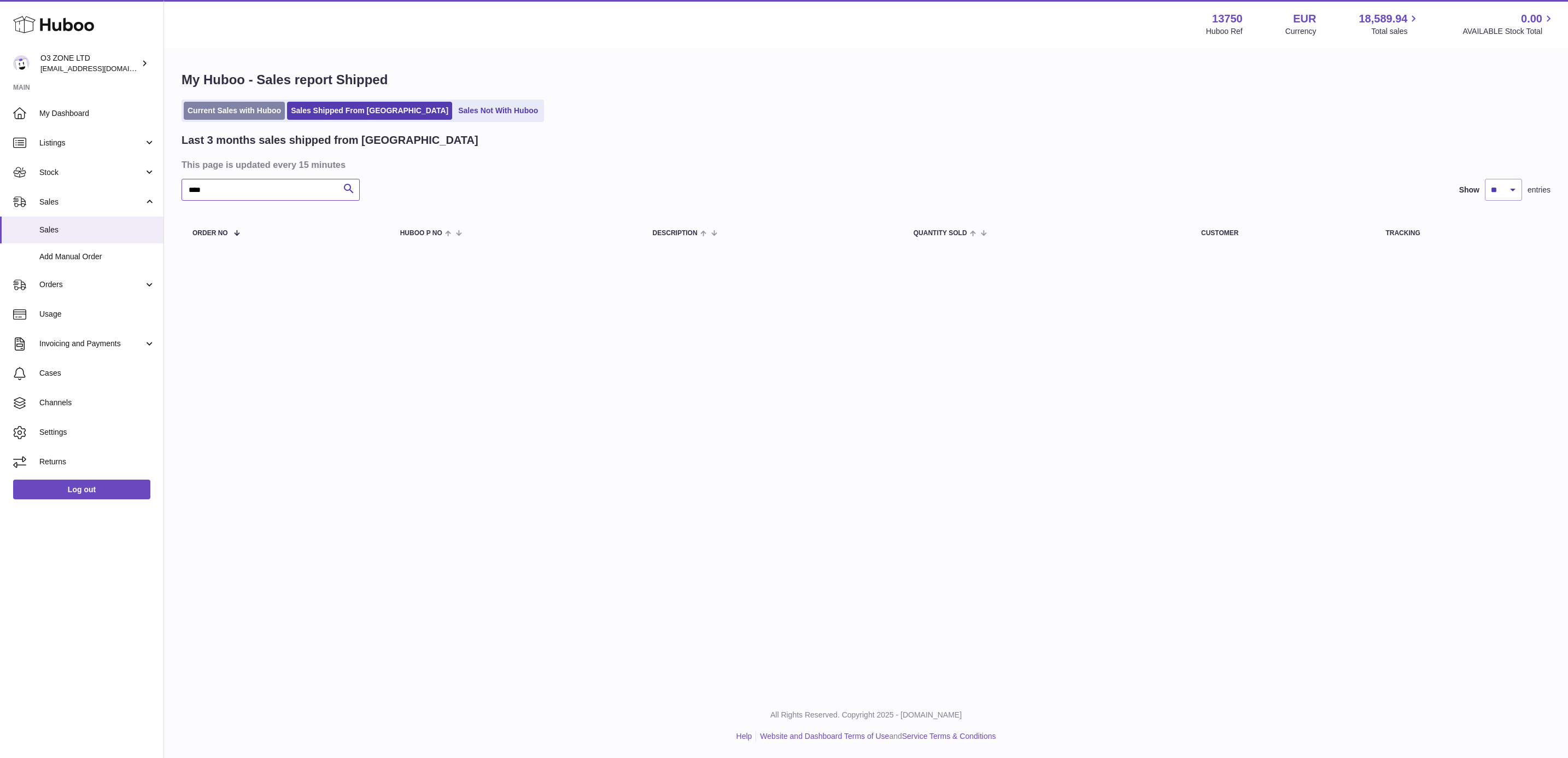
type input "****"
click at [221, 106] on link "Current Sales with Huboo" at bounding box center [234, 111] width 101 height 18
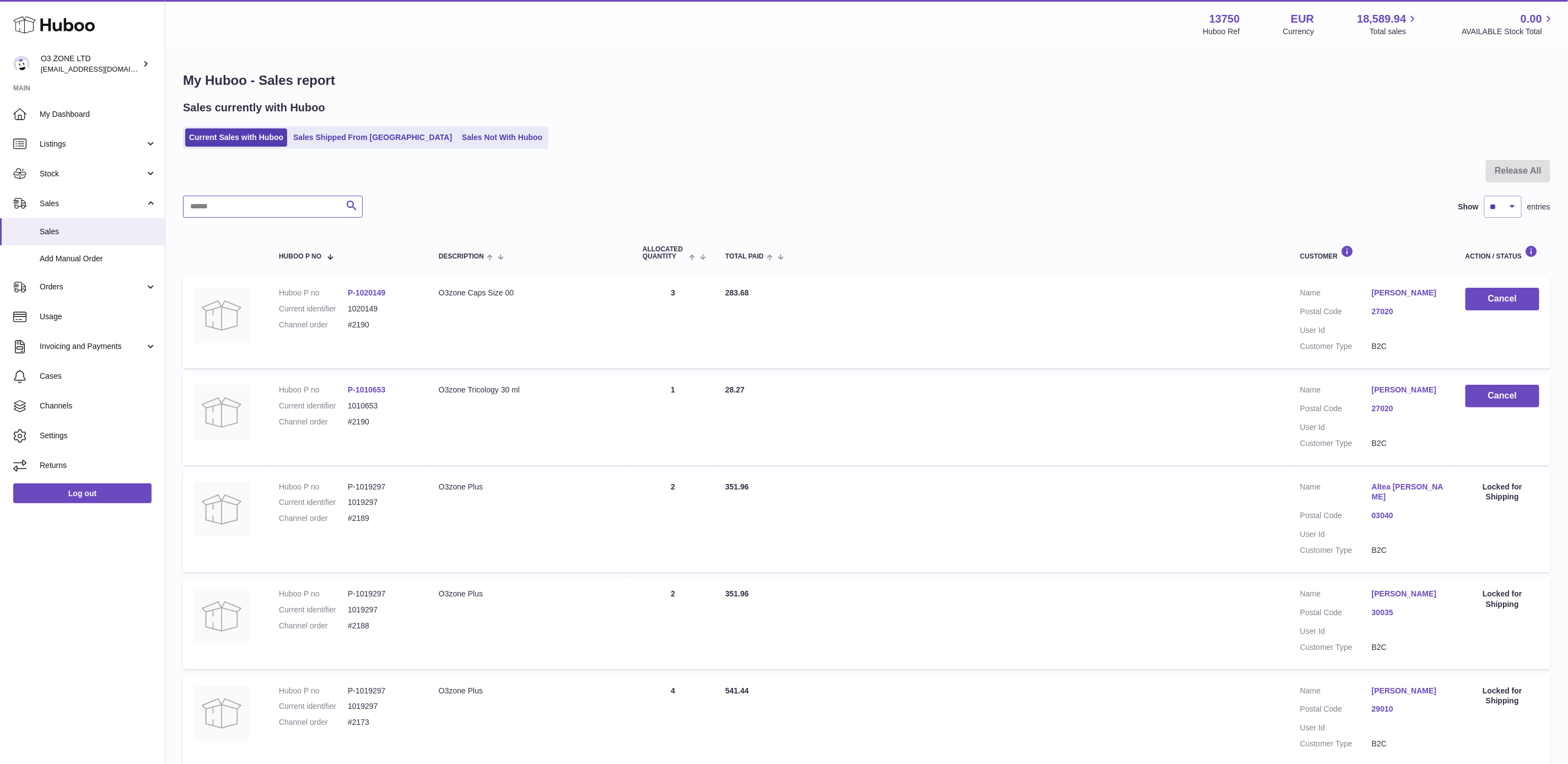
click at [235, 209] on input "text" at bounding box center [272, 207] width 179 height 22
paste input "****"
type input "****"
